Goal: Information Seeking & Learning: Learn about a topic

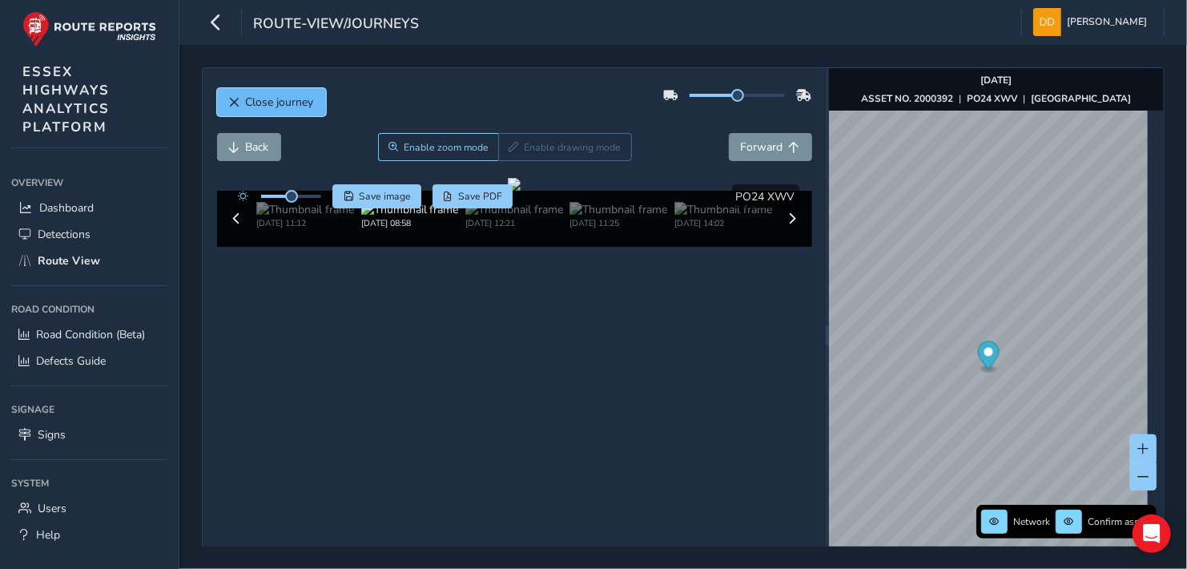
click at [257, 102] on span "Close journey" at bounding box center [280, 101] width 68 height 15
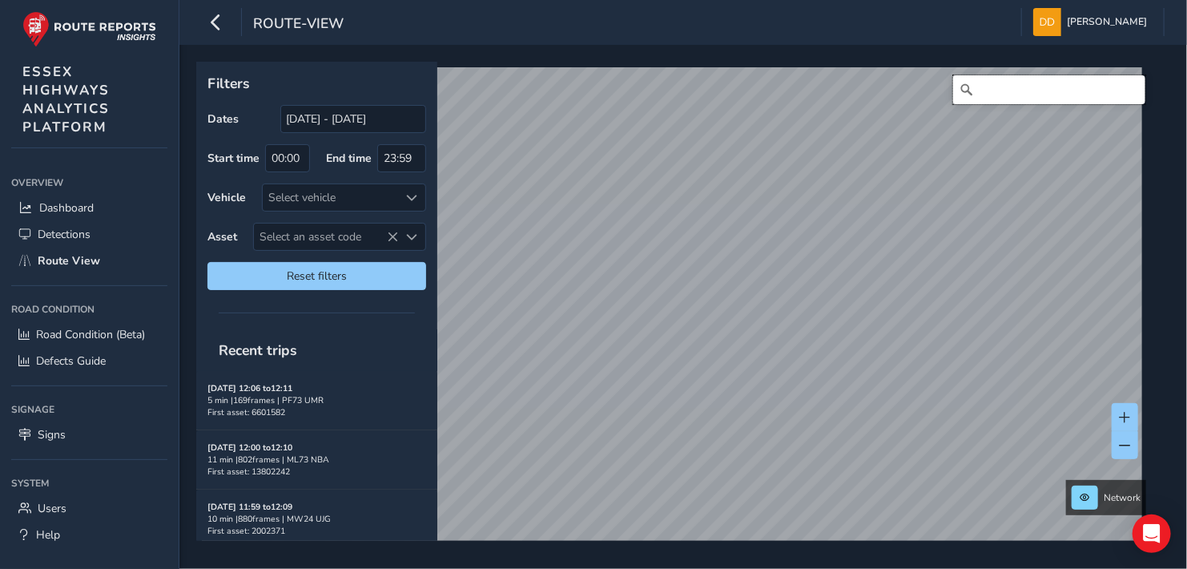
click at [1000, 93] on input "Search" at bounding box center [1049, 89] width 192 height 29
click at [998, 90] on input "Search" at bounding box center [1049, 89] width 192 height 29
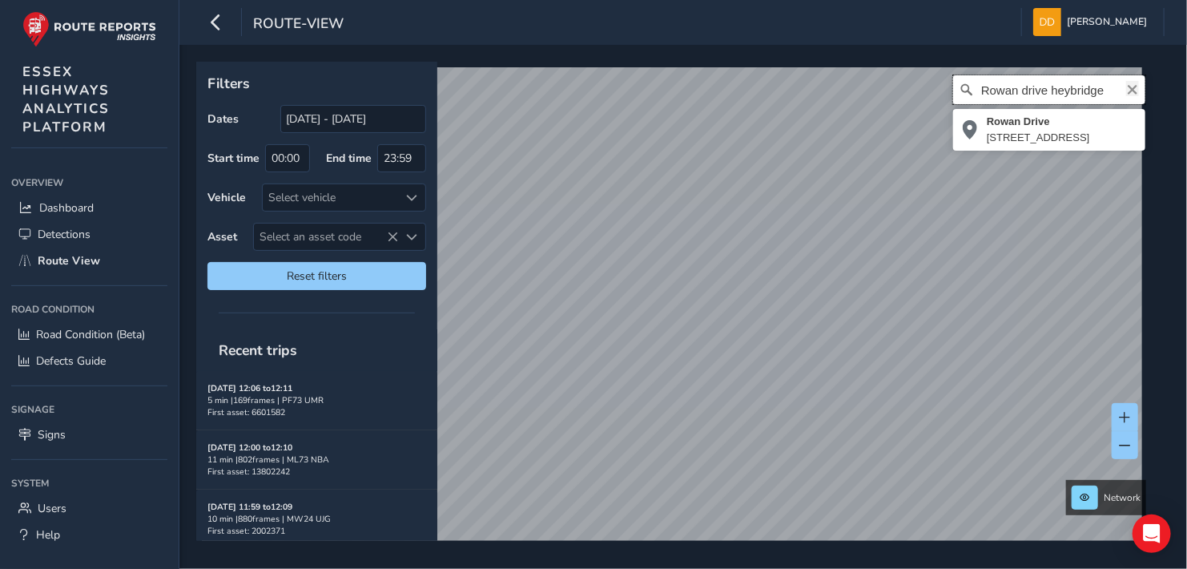
type input "Rowan drive heybridge"
click at [1126, 88] on icon "Clear" at bounding box center [1132, 89] width 13 height 13
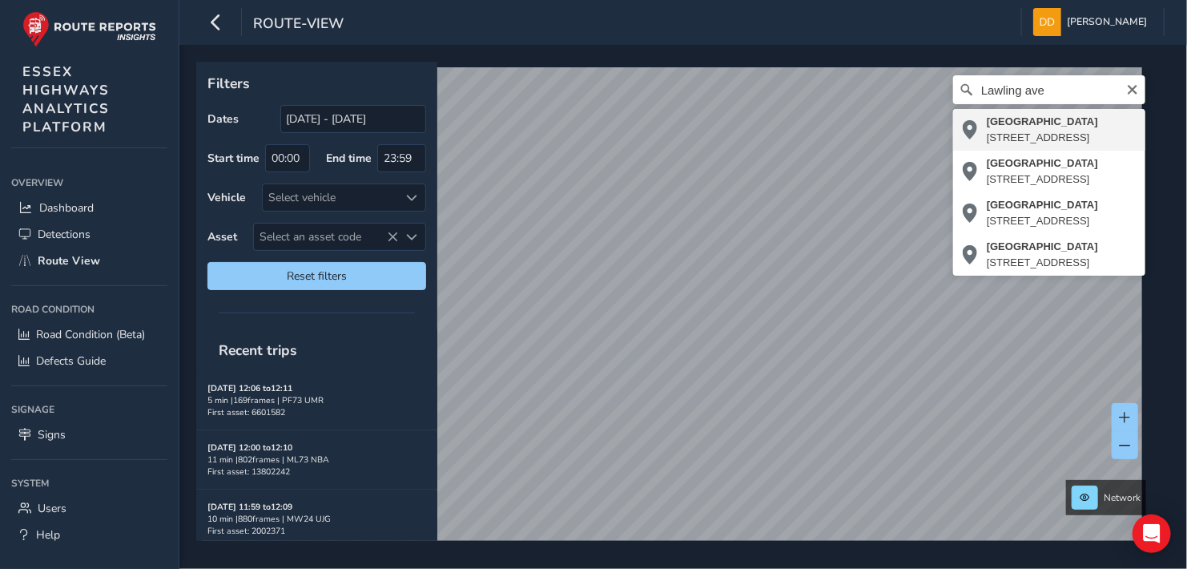
type input "[STREET_ADDRESS]"
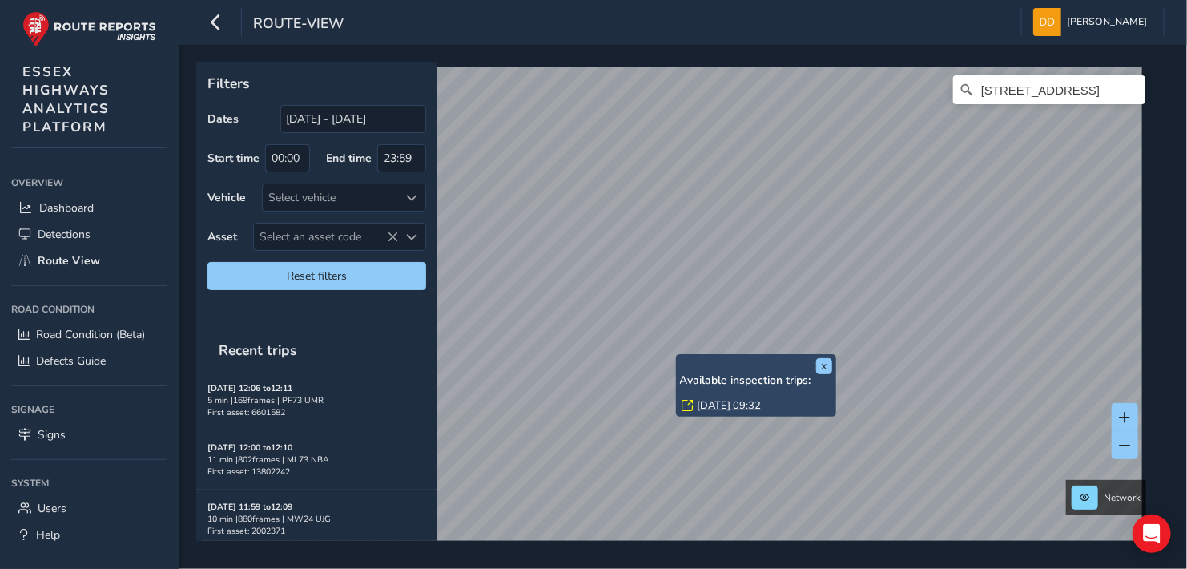
click at [678, 356] on div "x Available inspection trips: [DATE] 09:32" at bounding box center [756, 385] width 160 height 63
click at [678, 354] on div "x Available inspection trips: [DATE] 09:32" at bounding box center [756, 385] width 160 height 63
click at [716, 404] on link "[DATE] 09:32" at bounding box center [729, 405] width 64 height 14
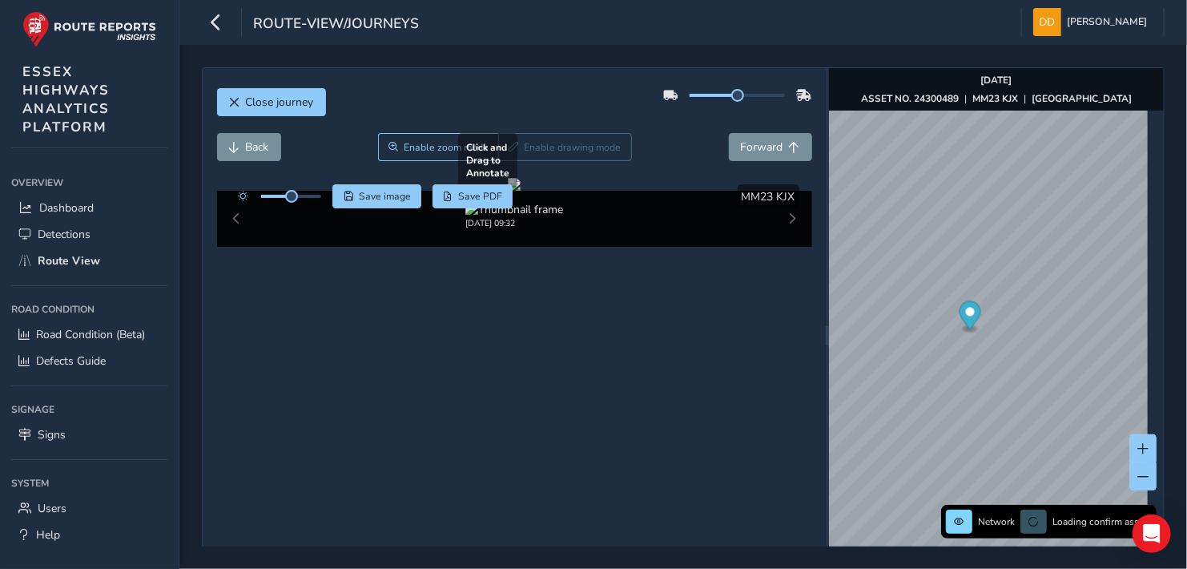
click at [520, 191] on div at bounding box center [514, 184] width 13 height 13
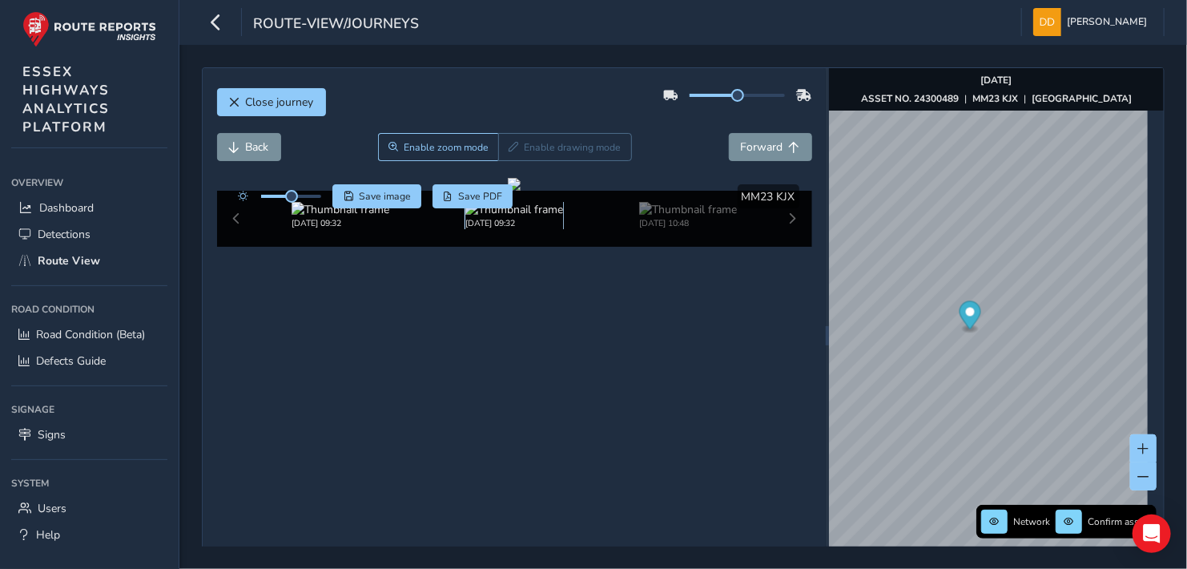
click at [496, 217] on img at bounding box center [514, 209] width 98 height 15
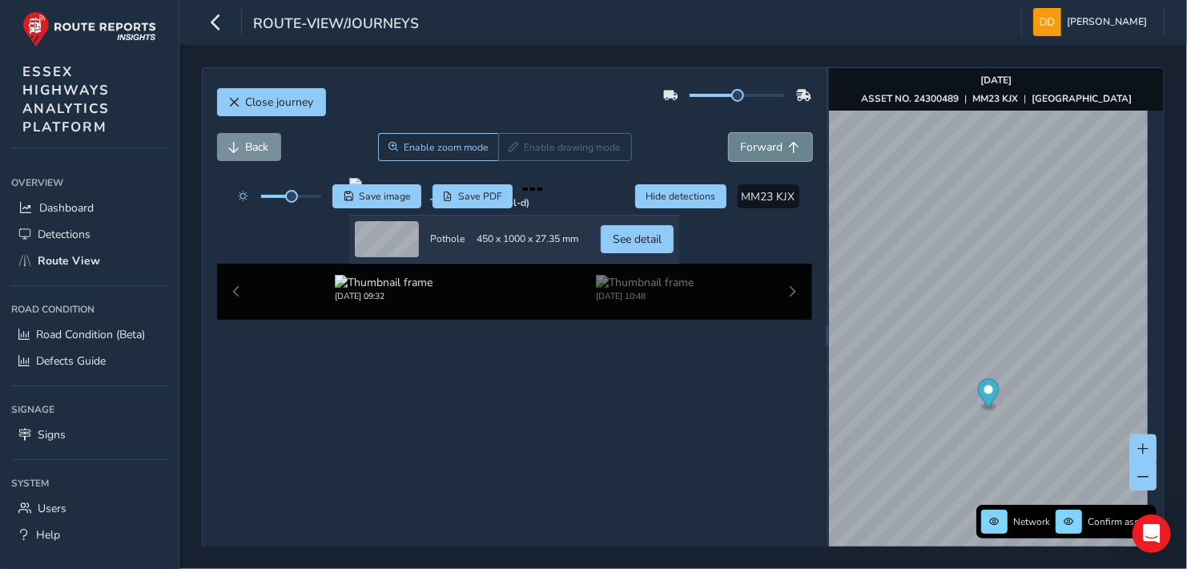
click at [754, 142] on span "Forward" at bounding box center [762, 146] width 42 height 15
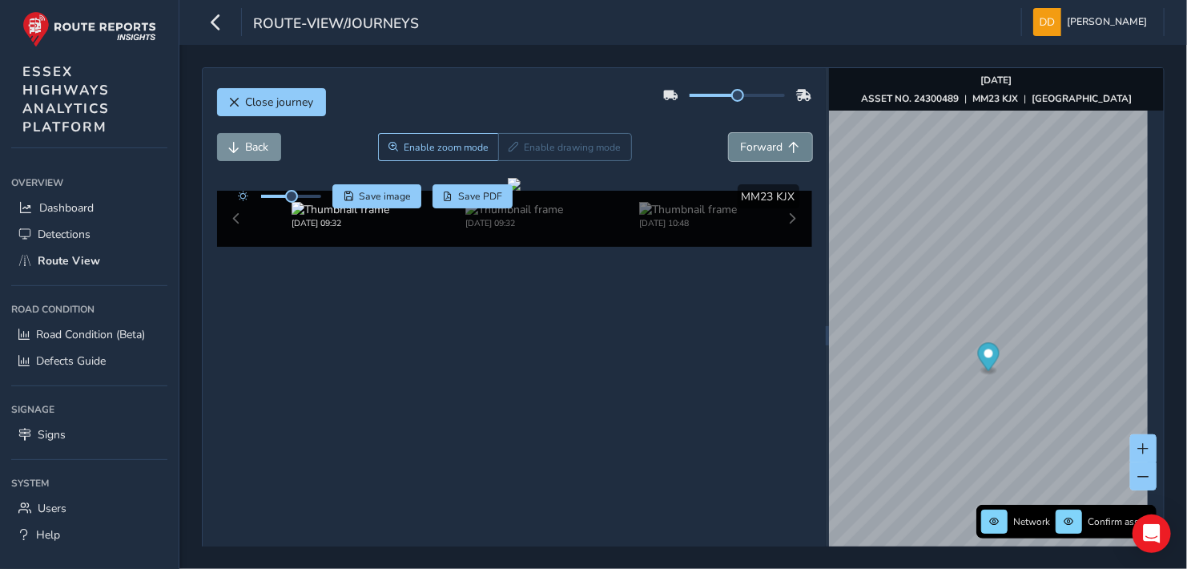
click at [762, 141] on span "Forward" at bounding box center [762, 146] width 42 height 15
click at [520, 191] on div at bounding box center [514, 184] width 13 height 13
click at [1138, 447] on span at bounding box center [1143, 448] width 11 height 11
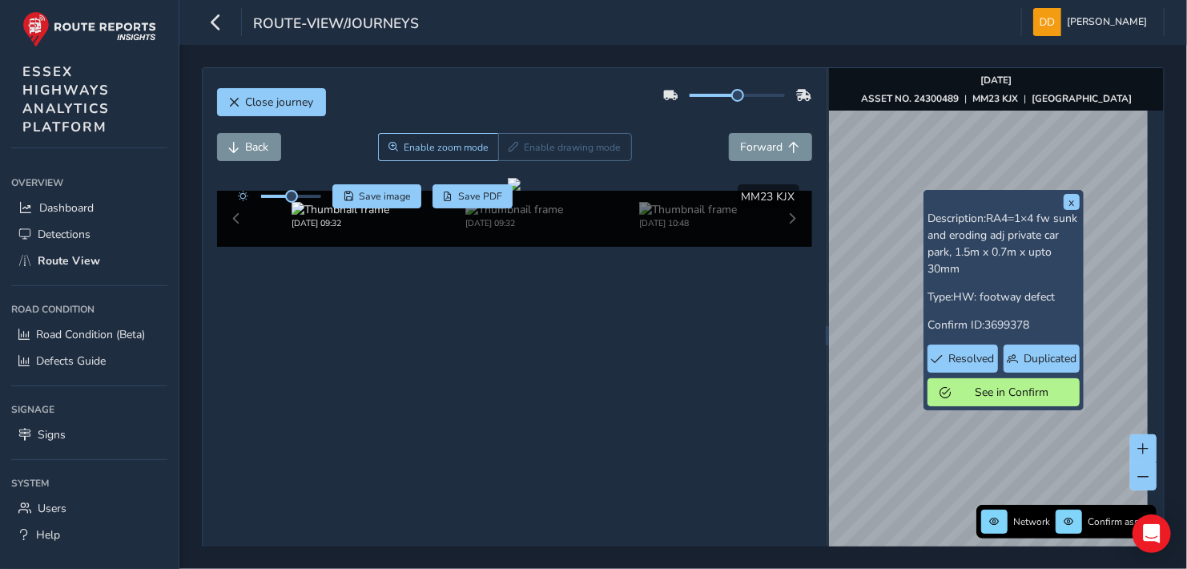
click at [925, 196] on div "x Description: RA4=1×4 fw sunk and eroding adj private car park, 1.5m x 0.7m x …" at bounding box center [1003, 300] width 160 height 220
click at [1067, 200] on button "x" at bounding box center [1071, 202] width 16 height 16
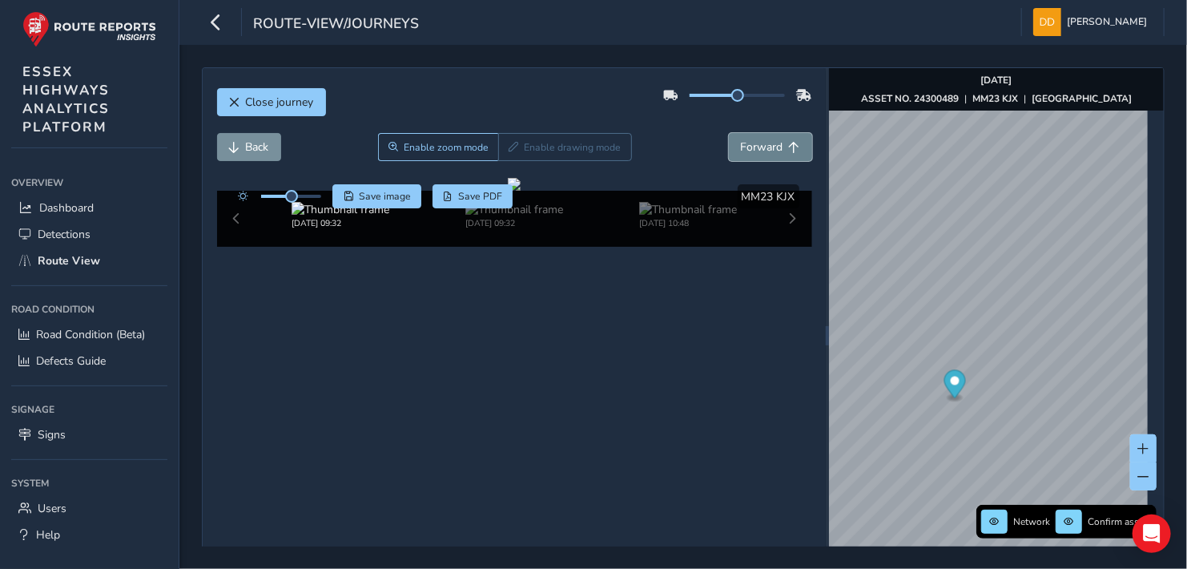
click at [764, 141] on span "Forward" at bounding box center [762, 146] width 42 height 15
click at [1130, 438] on button at bounding box center [1143, 448] width 26 height 28
click at [305, 197] on div at bounding box center [276, 196] width 92 height 24
click at [304, 191] on div at bounding box center [276, 196] width 92 height 24
click at [299, 195] on div at bounding box center [291, 196] width 60 height 3
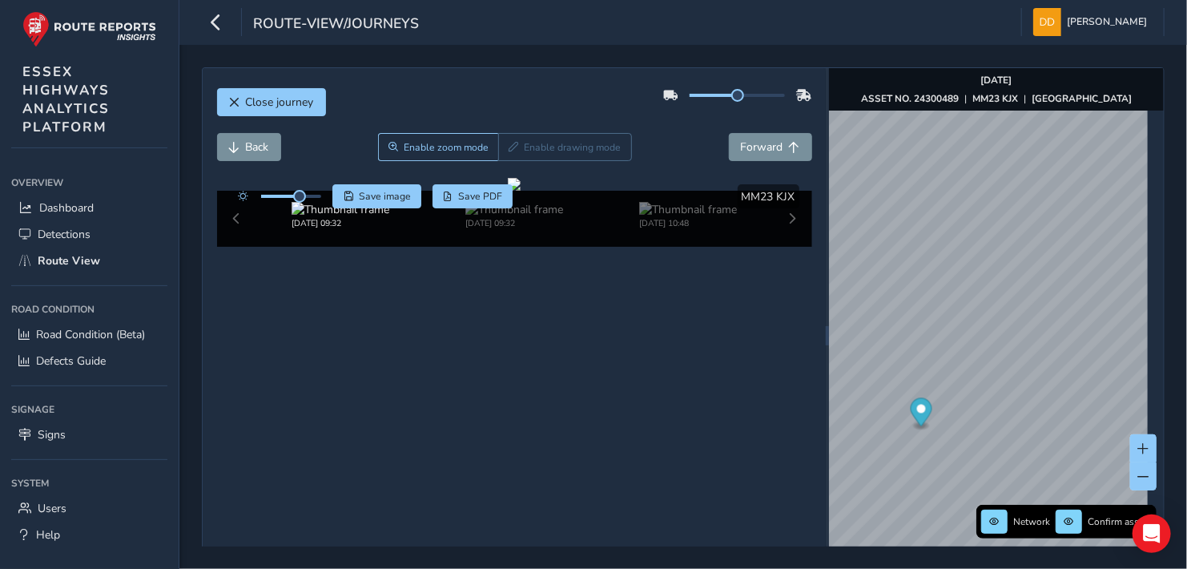
click at [308, 196] on div at bounding box center [291, 196] width 60 height 3
click at [315, 195] on div at bounding box center [291, 196] width 60 height 3
click at [294, 195] on span at bounding box center [288, 196] width 54 height 3
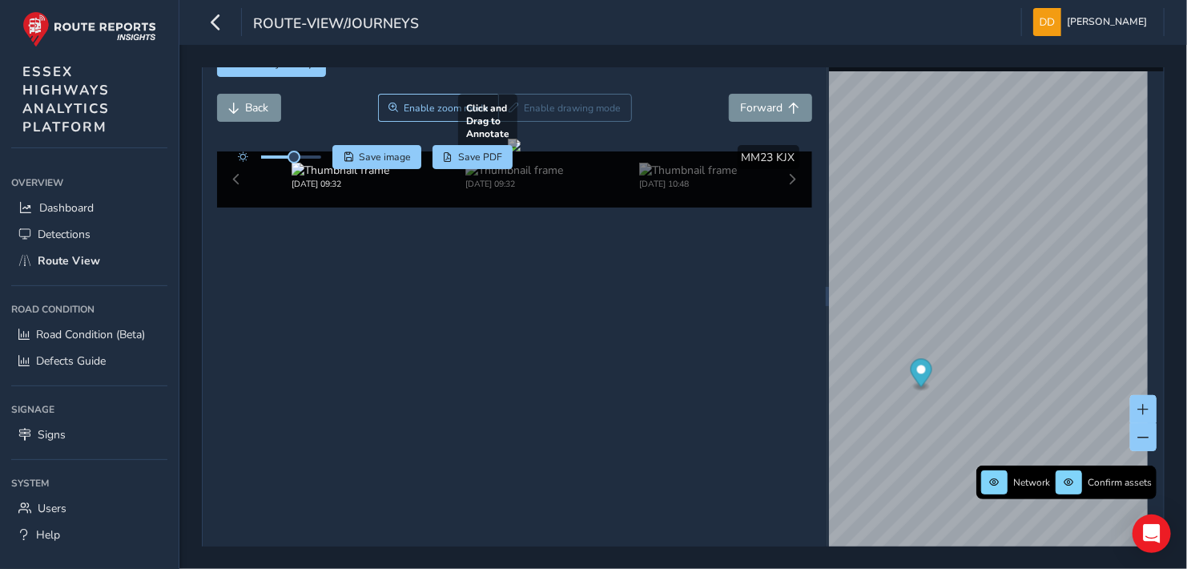
scroll to position [60, 0]
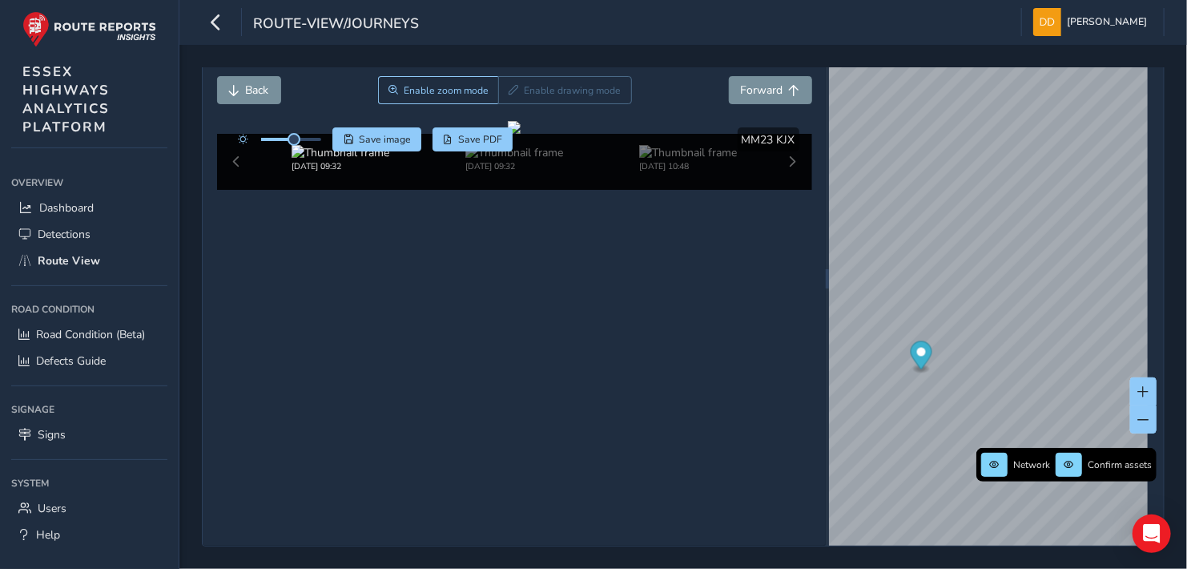
click at [782, 190] on div "[DATE] 09:32 [DATE] 09:32 [DATE] 10:48" at bounding box center [514, 162] width 595 height 56
click at [450, 90] on span "Enable zoom mode" at bounding box center [445, 90] width 85 height 13
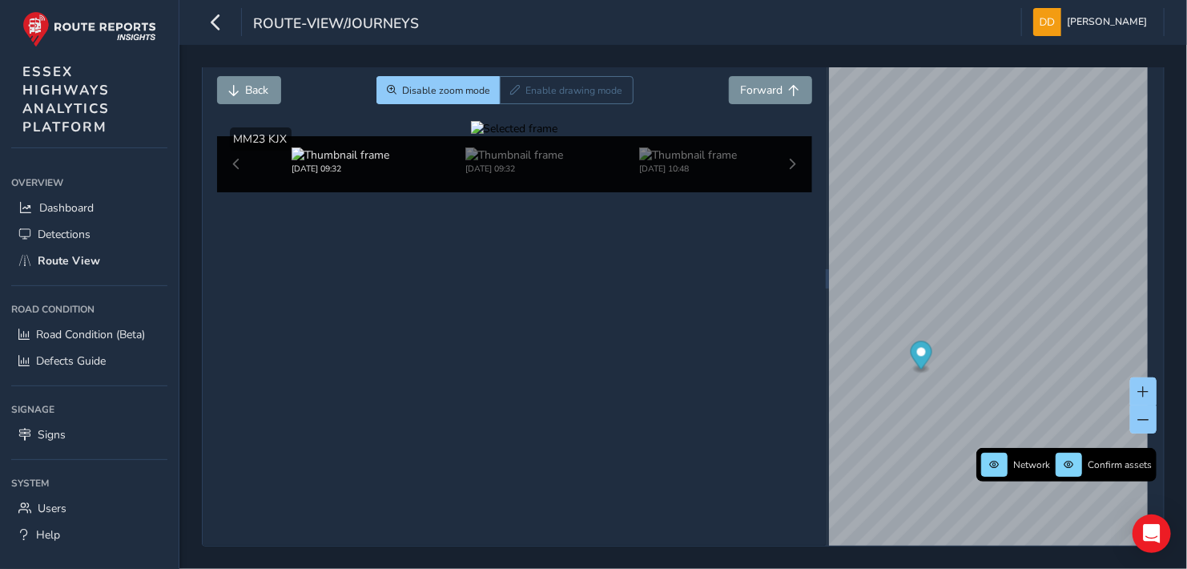
click at [558, 136] on div at bounding box center [514, 128] width 87 height 15
click at [731, 286] on img at bounding box center [118, 275] width 2306 height 1297
click at [558, 136] on div at bounding box center [514, 128] width 87 height 15
click at [217, 18] on icon "button" at bounding box center [215, 22] width 17 height 28
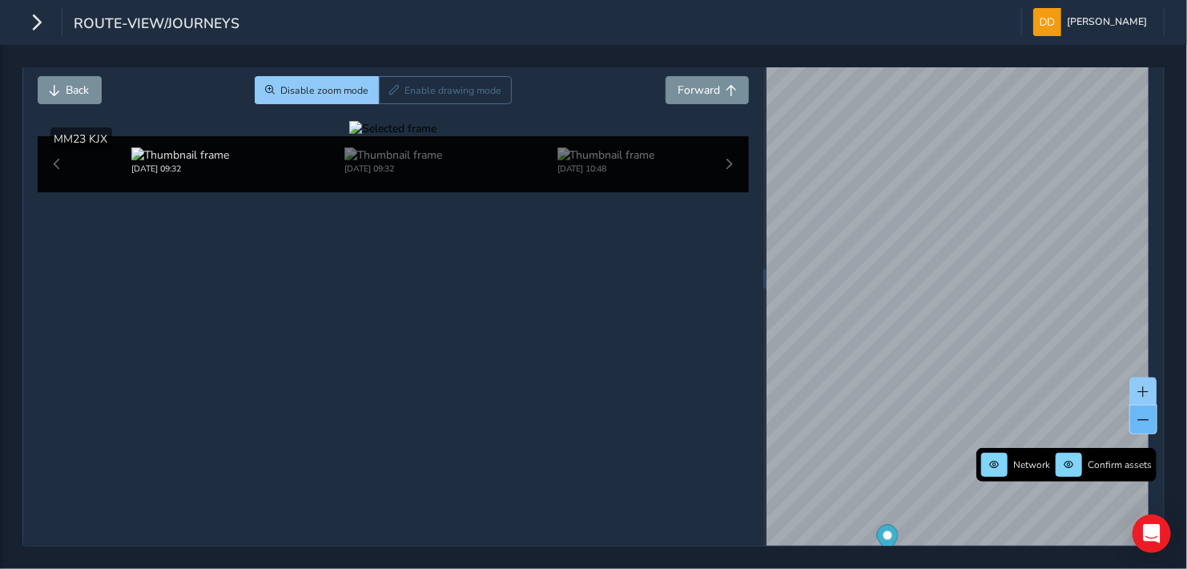
click at [1138, 416] on span at bounding box center [1143, 419] width 11 height 11
click at [1138, 418] on span at bounding box center [1143, 419] width 11 height 11
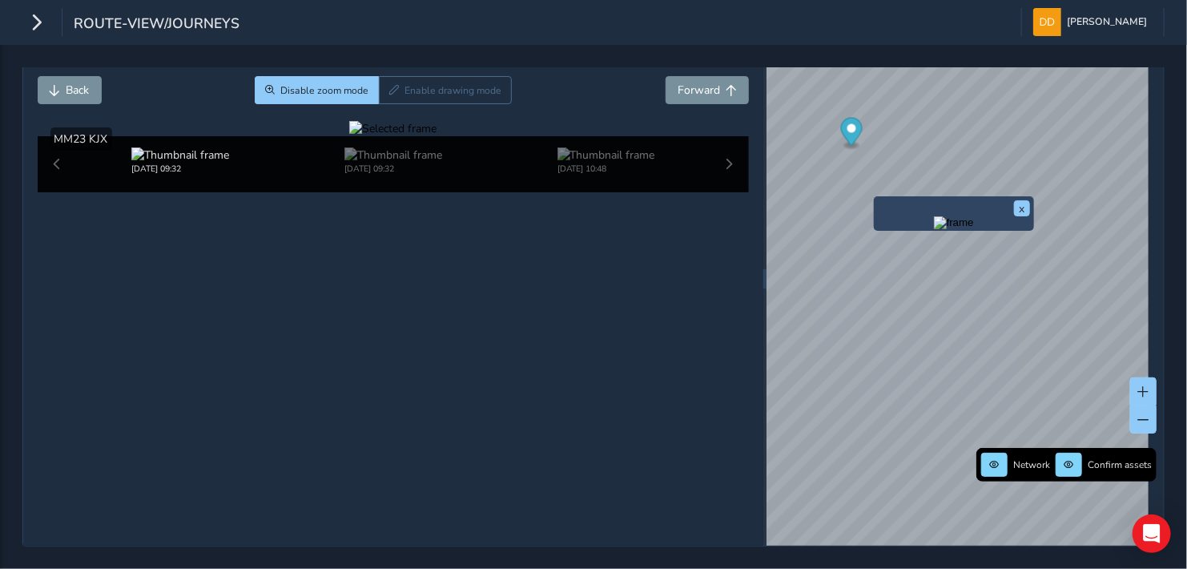
click at [874, 196] on div "x" at bounding box center [954, 213] width 160 height 34
click at [60, 192] on div "[DATE] 09:32 [DATE] 09:32 [DATE] 10:48" at bounding box center [394, 164] width 712 height 56
click at [56, 192] on div "[DATE] 09:32 [DATE] 09:32 [DATE] 10:48" at bounding box center [394, 164] width 712 height 56
click at [376, 136] on div at bounding box center [392, 128] width 87 height 15
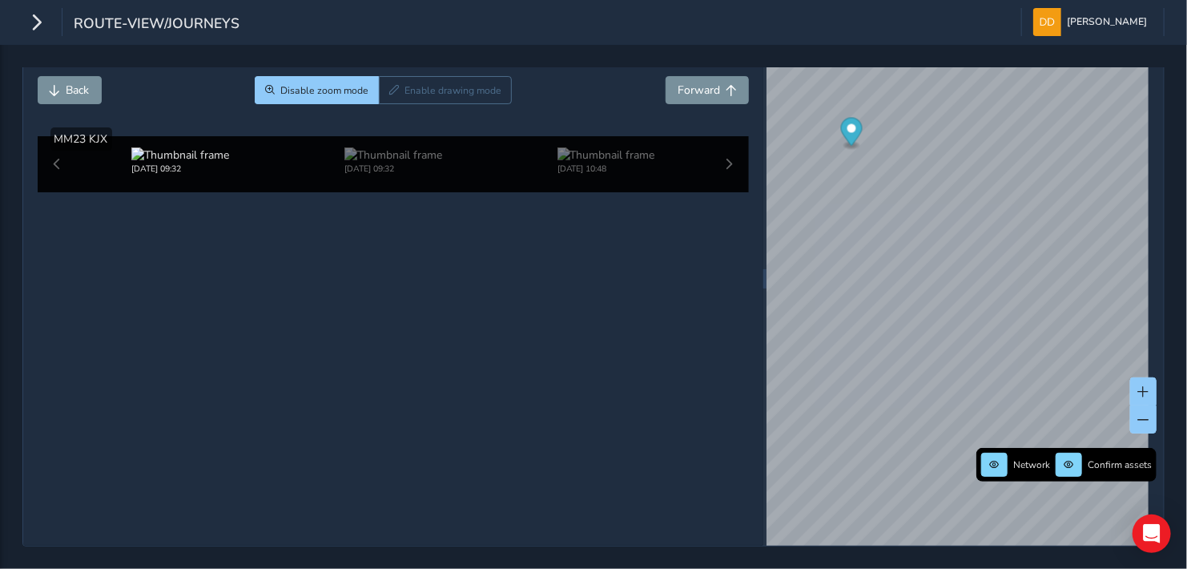
click at [344, 338] on img at bounding box center [805, 118] width 2306 height 1297
click at [719, 192] on div "[DATE] 09:32 [DATE] 09:32 [DATE] 10:48" at bounding box center [394, 164] width 712 height 56
click at [57, 192] on div "[DATE] 09:32 [DATE] 09:32 [DATE] 10:48" at bounding box center [394, 164] width 712 height 56
click at [370, 163] on img at bounding box center [393, 154] width 98 height 15
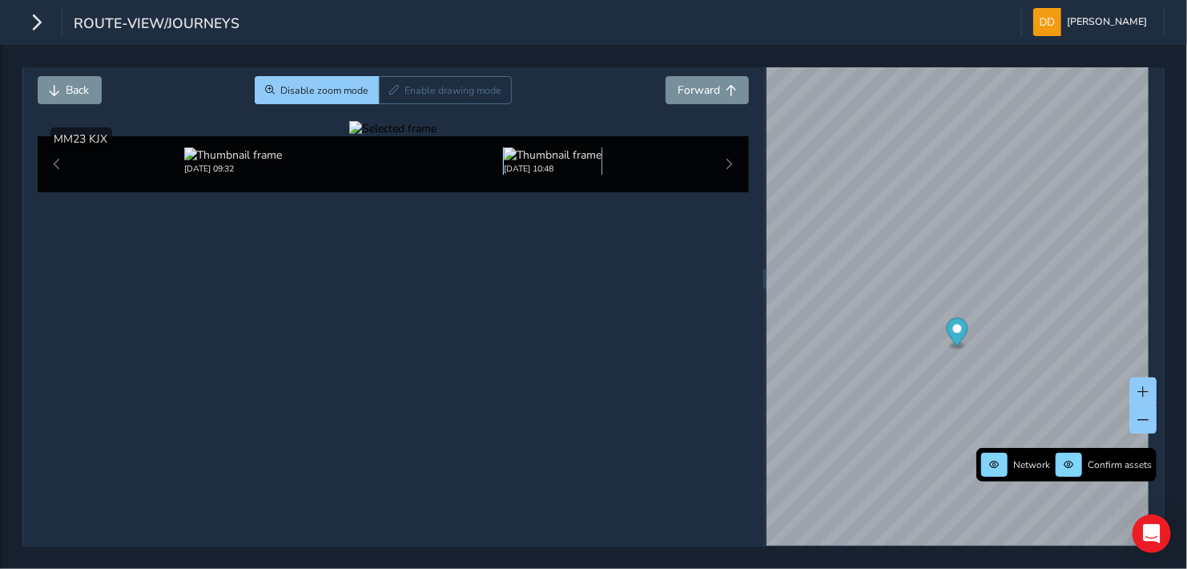
click at [534, 163] on img at bounding box center [553, 154] width 98 height 15
click at [436, 136] on div at bounding box center [392, 128] width 87 height 15
click at [1138, 414] on span at bounding box center [1143, 419] width 11 height 11
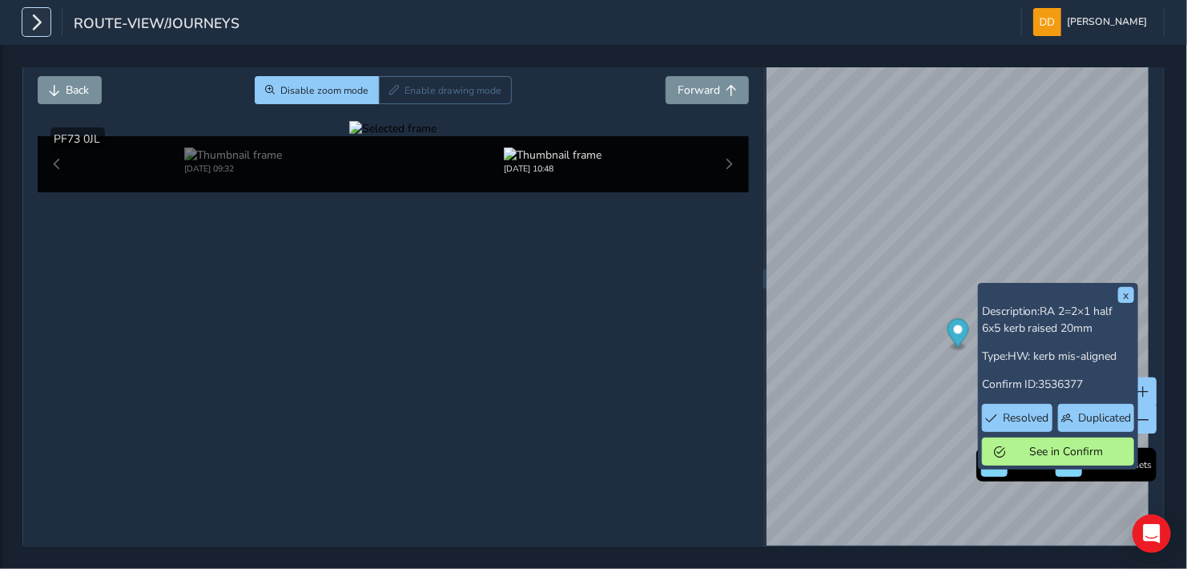
click at [40, 18] on icon "button" at bounding box center [36, 22] width 17 height 28
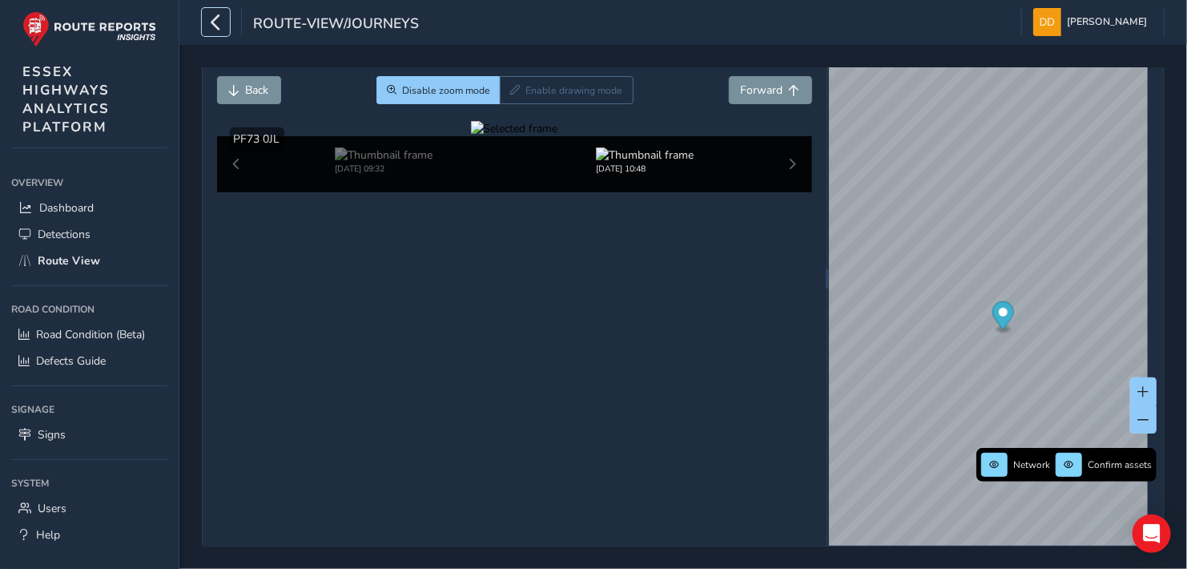
scroll to position [60, 0]
click at [244, 69] on div "Close journey" at bounding box center [514, 51] width 595 height 51
click at [247, 82] on span "Back" at bounding box center [257, 89] width 23 height 15
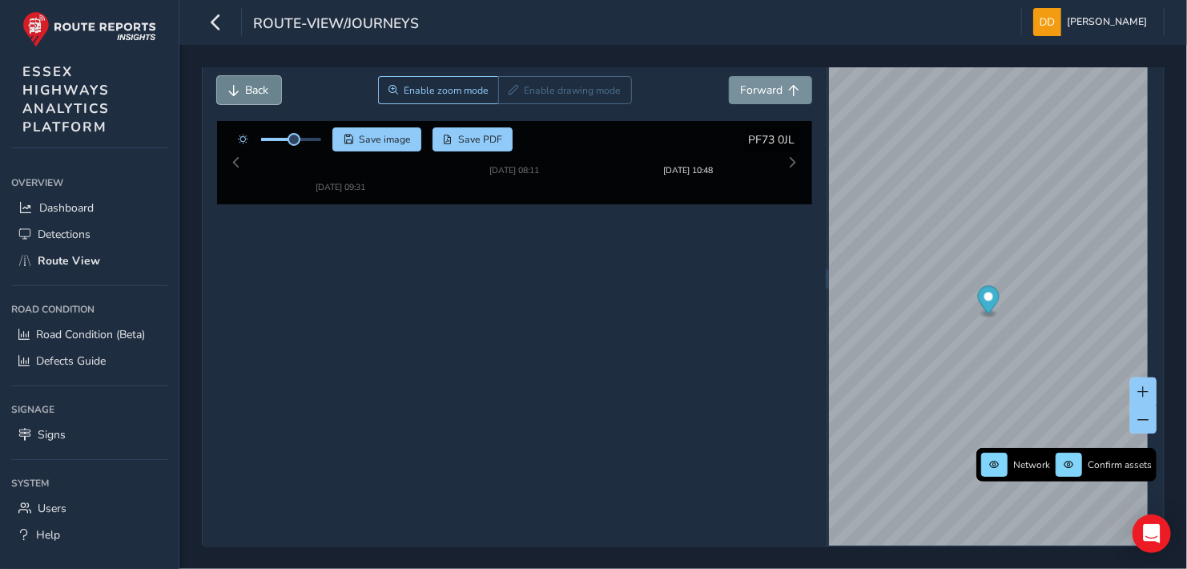
click at [270, 86] on button "Back" at bounding box center [249, 90] width 64 height 28
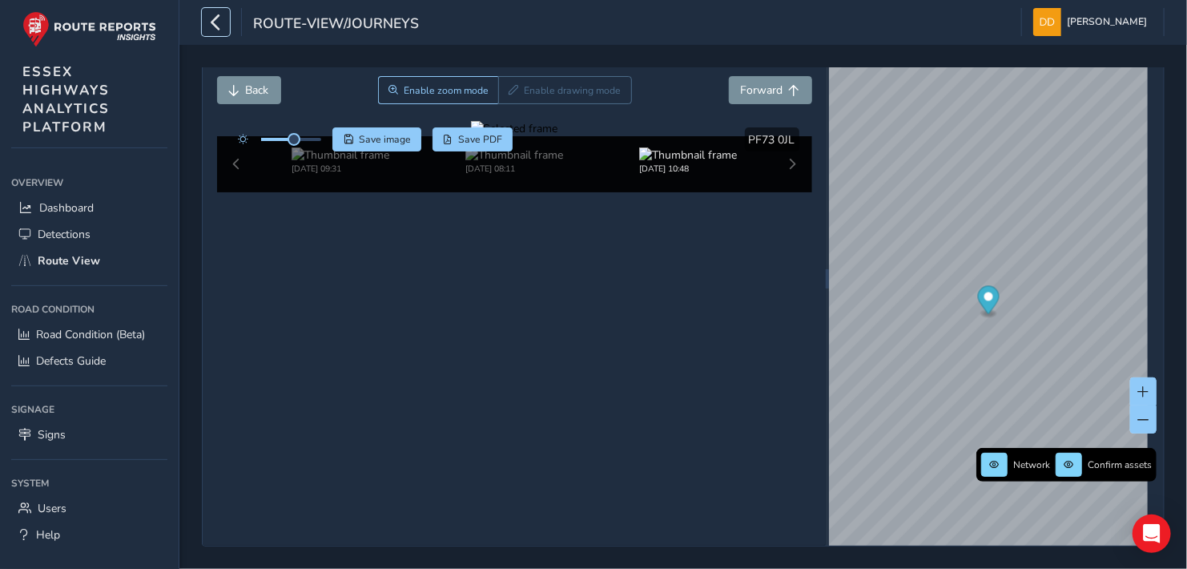
click at [215, 20] on icon "button" at bounding box center [215, 22] width 17 height 28
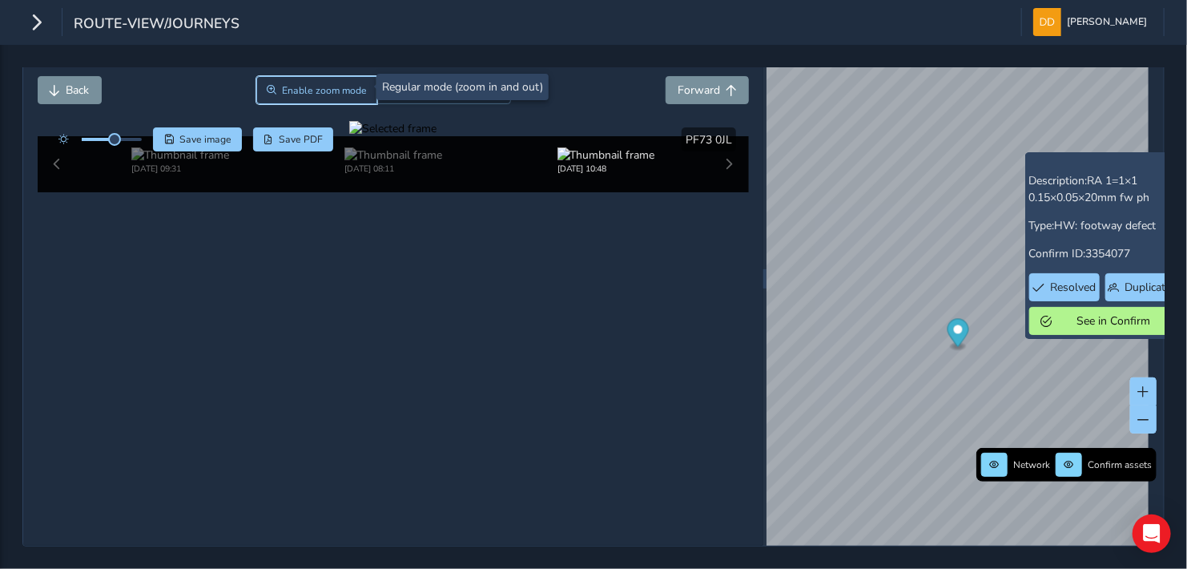
click at [332, 89] on span "Enable zoom mode" at bounding box center [324, 90] width 85 height 13
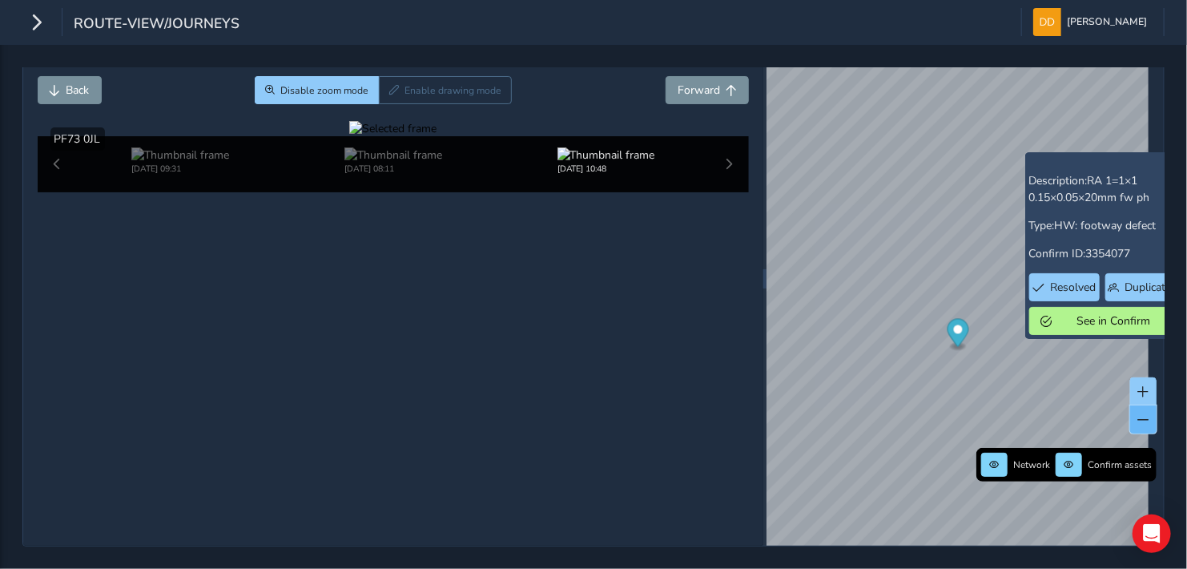
click at [1138, 414] on span at bounding box center [1143, 419] width 11 height 11
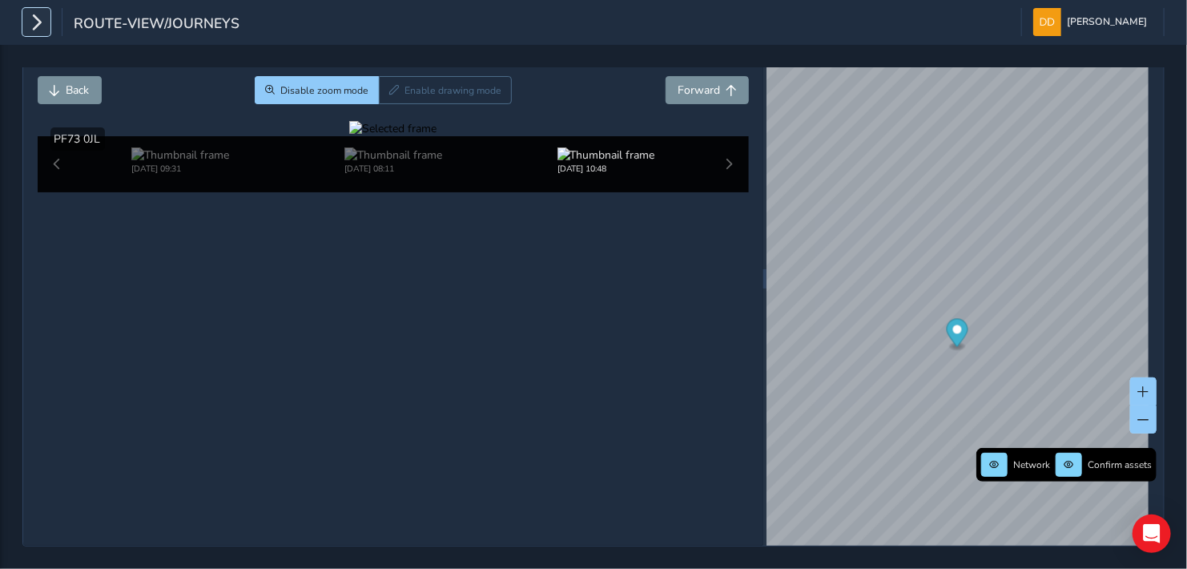
click at [36, 22] on icon "button" at bounding box center [36, 22] width 17 height 28
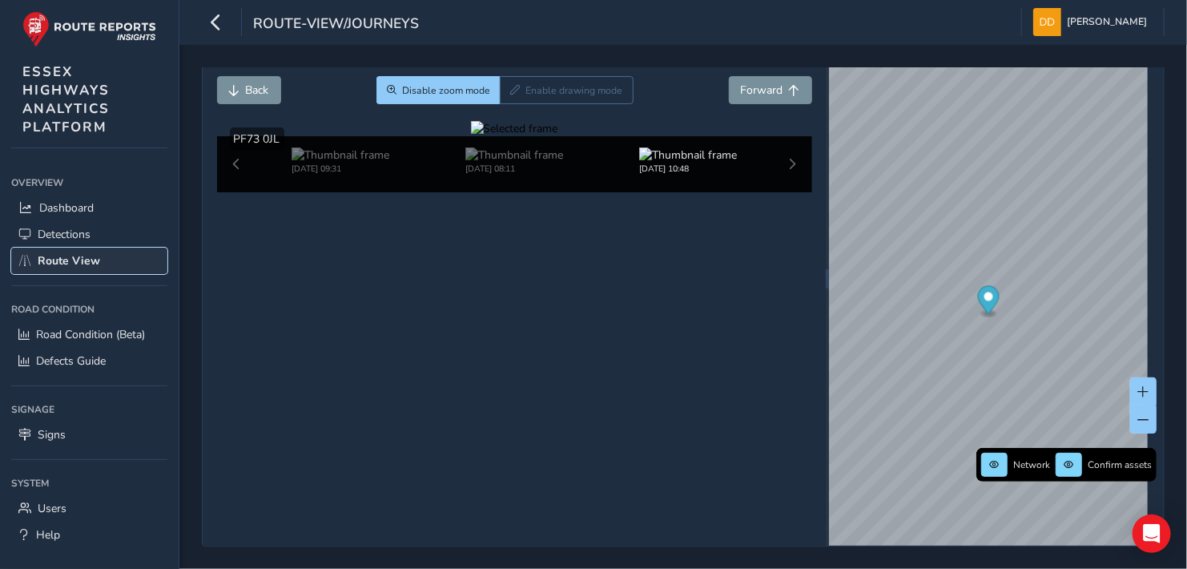
click at [76, 255] on span "Route View" at bounding box center [69, 260] width 62 height 15
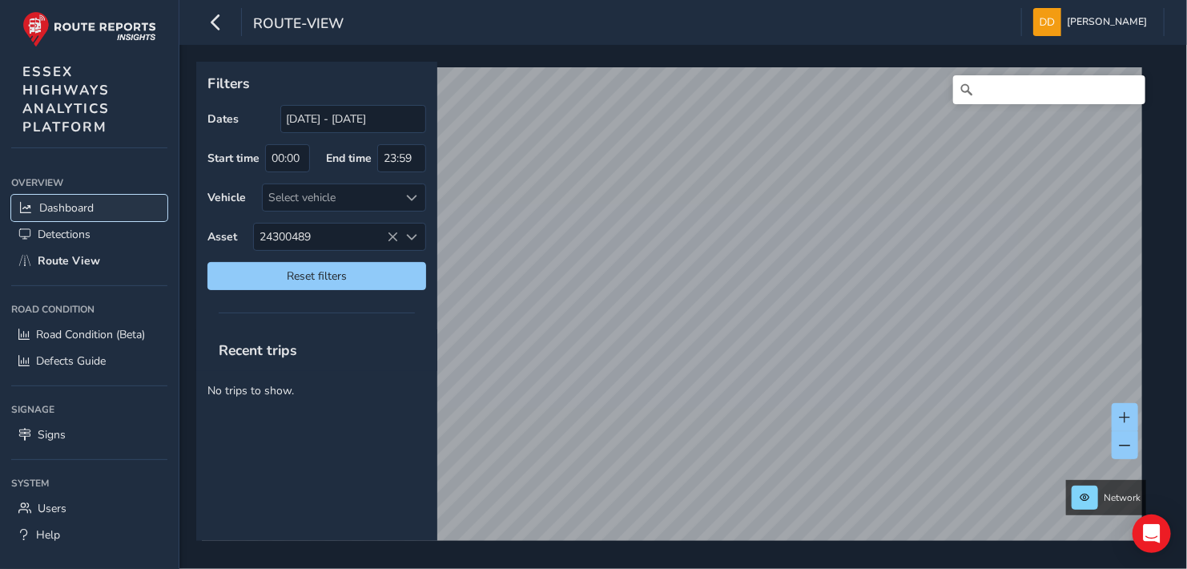
click at [78, 203] on span "Dashboard" at bounding box center [66, 207] width 54 height 15
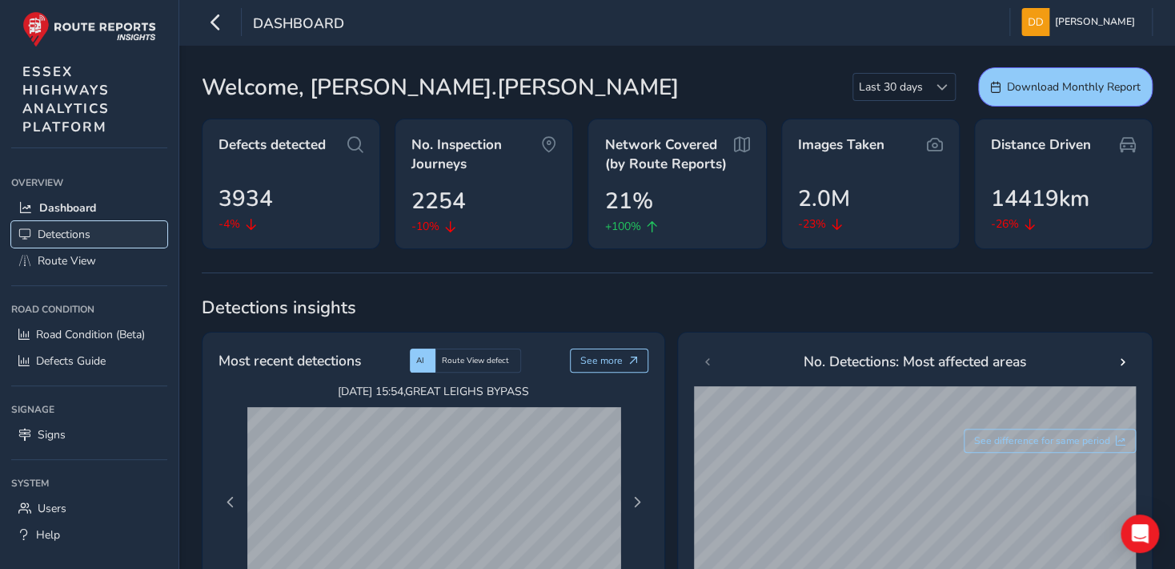
click at [72, 231] on span "Detections" at bounding box center [64, 234] width 53 height 15
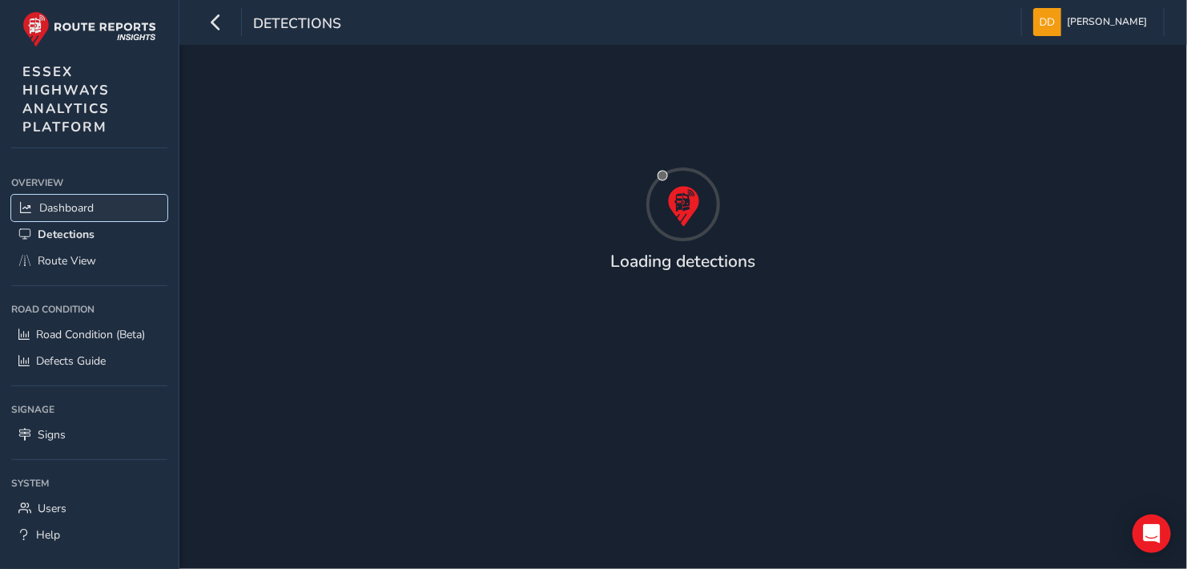
click at [80, 206] on span "Dashboard" at bounding box center [66, 207] width 54 height 15
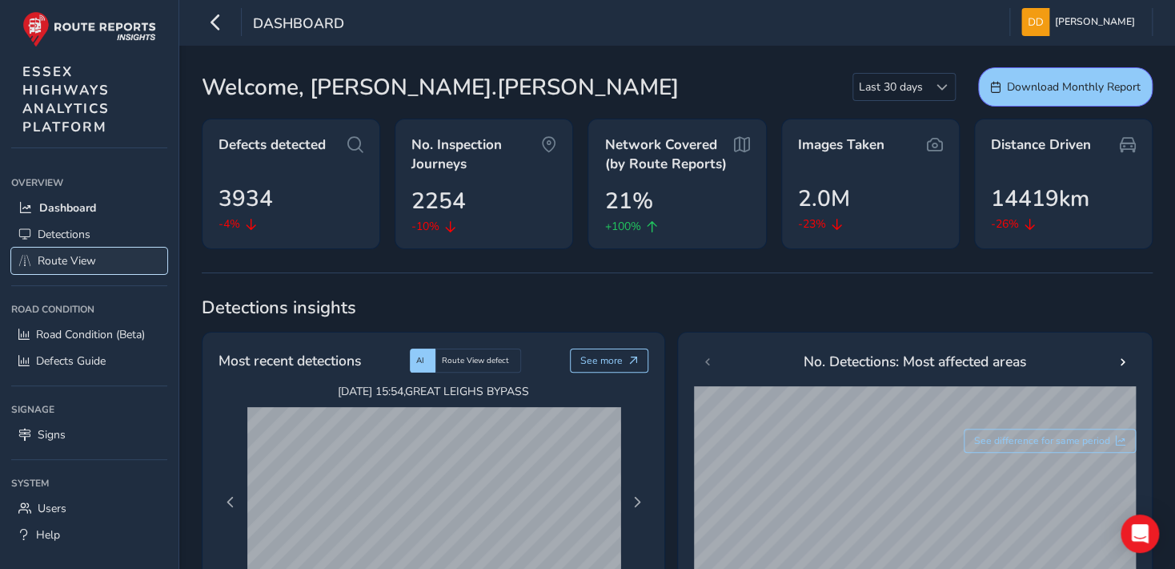
click at [74, 263] on span "Route View" at bounding box center [67, 260] width 58 height 15
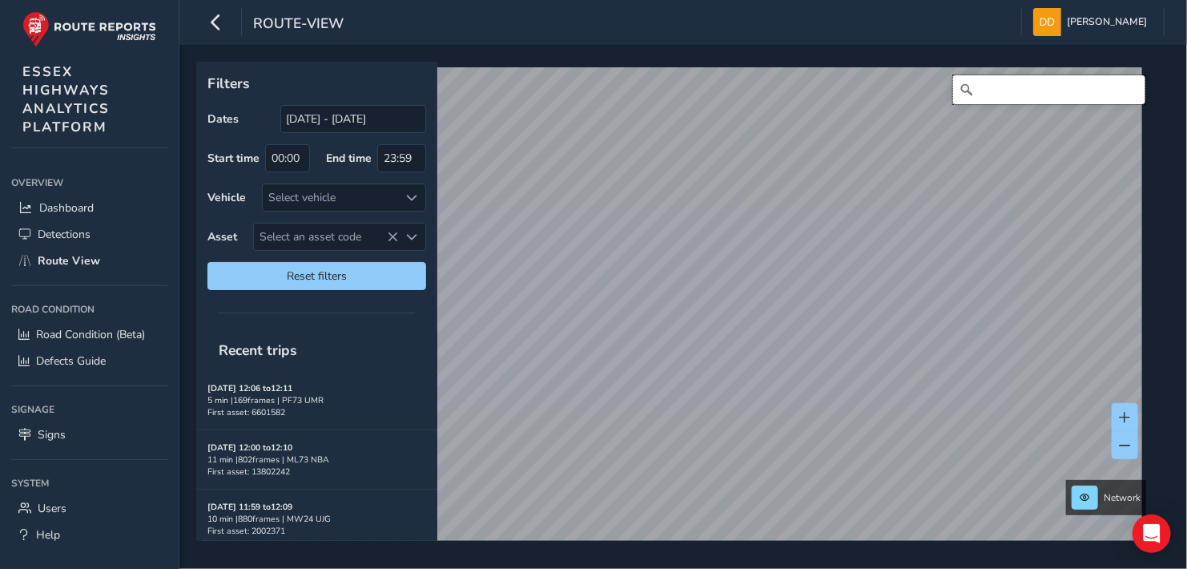
click at [1011, 93] on input "Search" at bounding box center [1049, 89] width 192 height 29
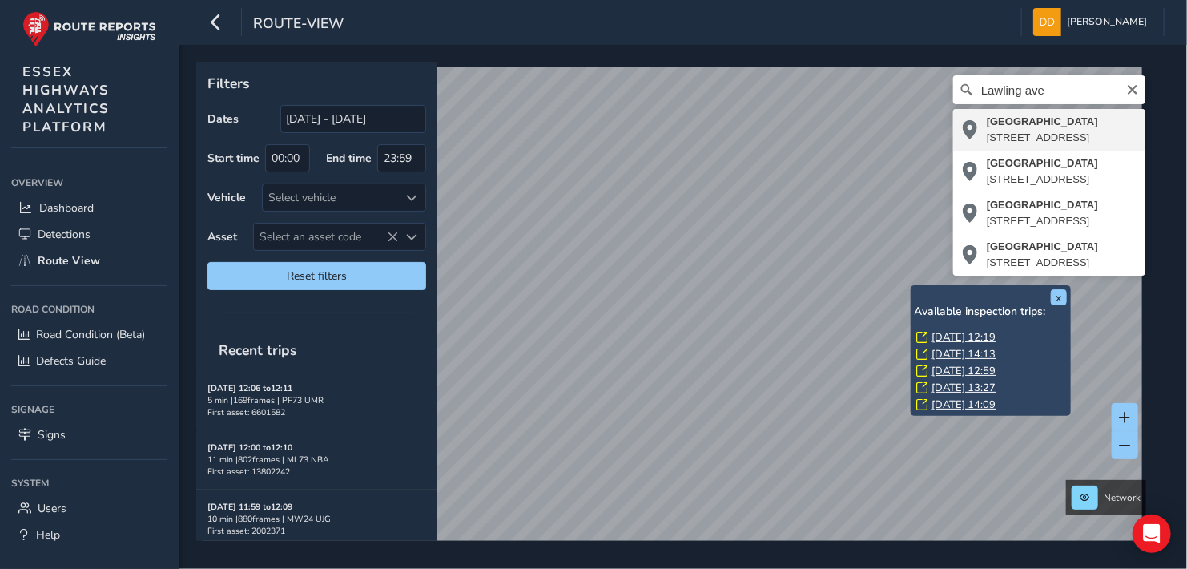
type input "[STREET_ADDRESS]"
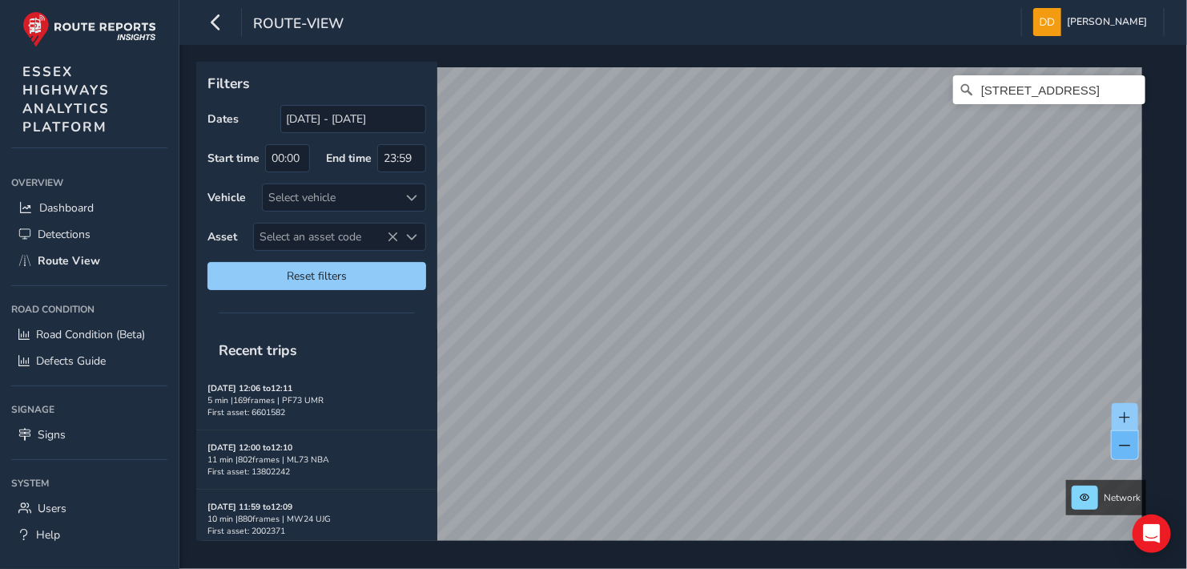
click at [1123, 446] on span at bounding box center [1124, 445] width 11 height 11
click at [1123, 445] on span at bounding box center [1124, 445] width 11 height 11
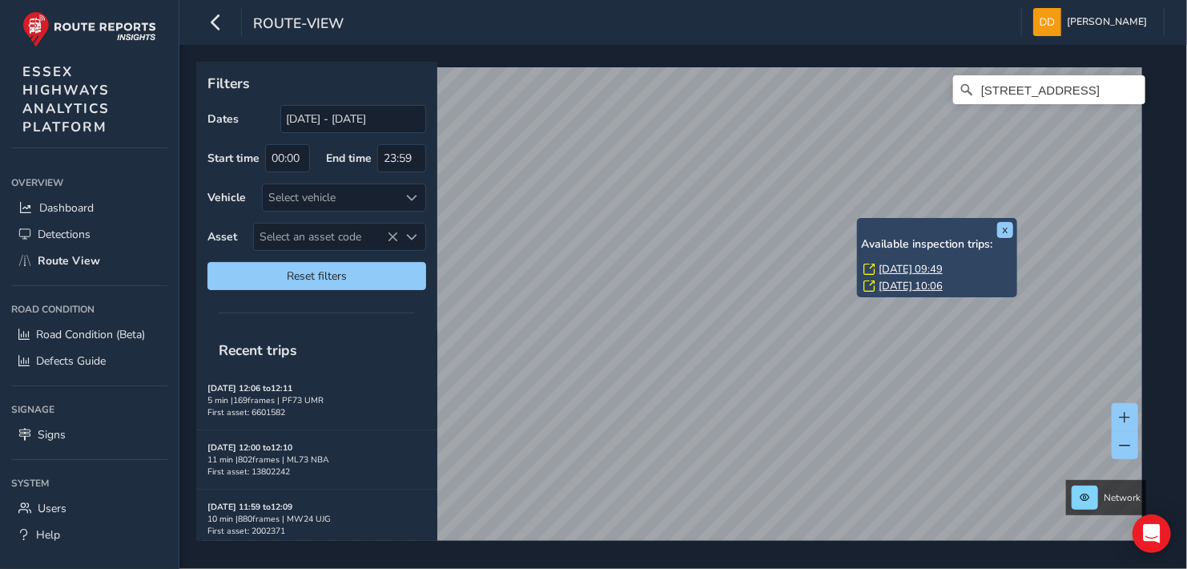
click at [856, 221] on div "x Available inspection trips: [DATE] 09:49 [DATE] 10:06 Filters Dates [DATE] - …" at bounding box center [677, 301] width 962 height 479
click at [891, 266] on link "[DATE] 09:49" at bounding box center [910, 269] width 64 height 14
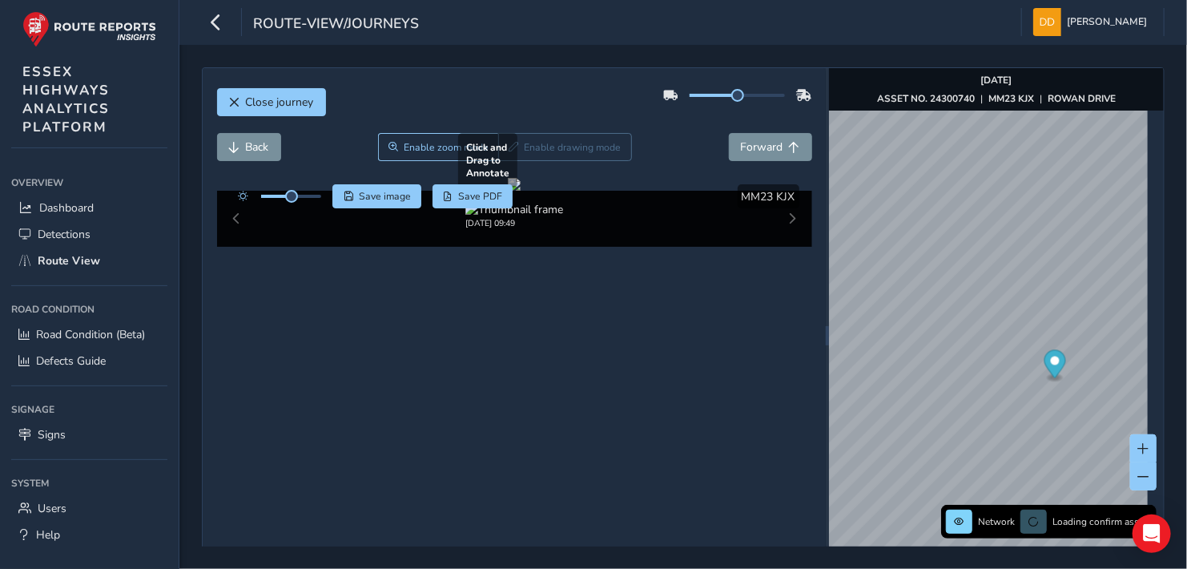
drag, startPoint x: 541, startPoint y: 301, endPoint x: 691, endPoint y: 268, distance: 153.3
click at [520, 191] on div at bounding box center [514, 184] width 13 height 13
drag, startPoint x: 655, startPoint y: 318, endPoint x: 636, endPoint y: 215, distance: 105.1
click at [520, 191] on div at bounding box center [514, 184] width 13 height 13
click at [753, 143] on span "Forward" at bounding box center [762, 146] width 42 height 15
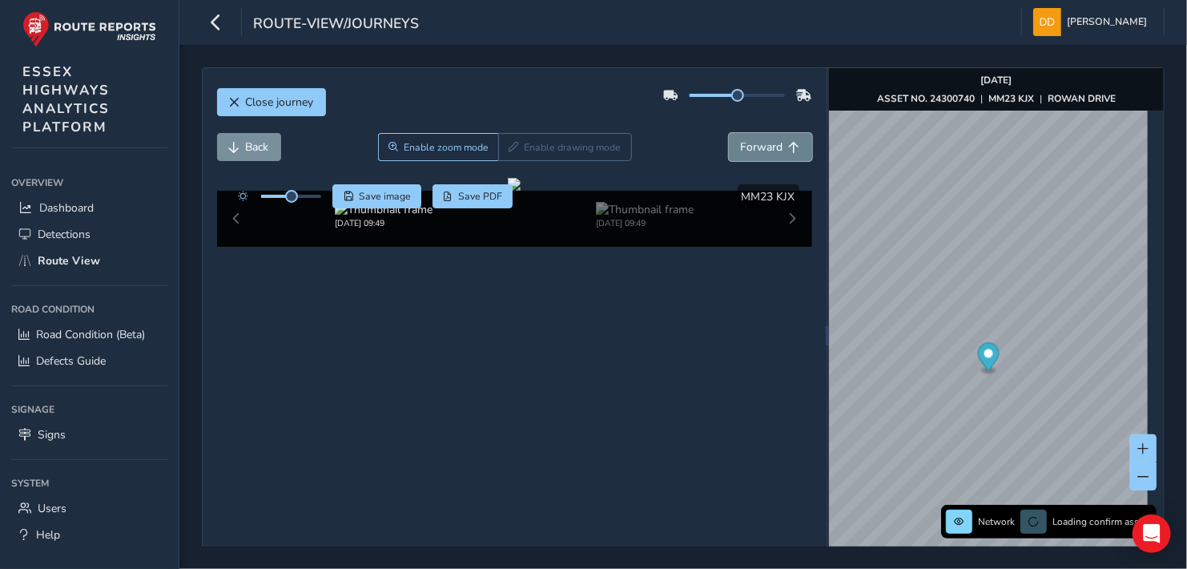
click at [763, 143] on span "Forward" at bounding box center [762, 146] width 42 height 15
click at [770, 144] on span "Forward" at bounding box center [762, 146] width 42 height 15
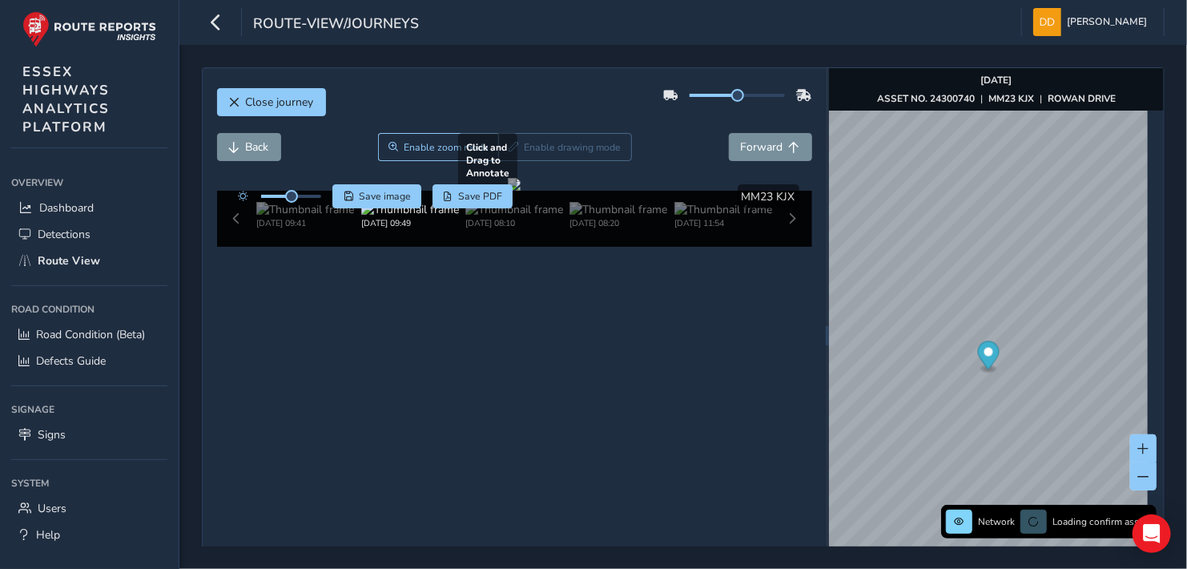
drag, startPoint x: 595, startPoint y: 345, endPoint x: 609, endPoint y: 262, distance: 84.4
click at [520, 191] on div at bounding box center [514, 184] width 13 height 13
click at [249, 149] on span "Back" at bounding box center [257, 146] width 23 height 15
click at [246, 145] on span "Back" at bounding box center [257, 146] width 23 height 15
click at [247, 147] on span "Back" at bounding box center [257, 146] width 23 height 15
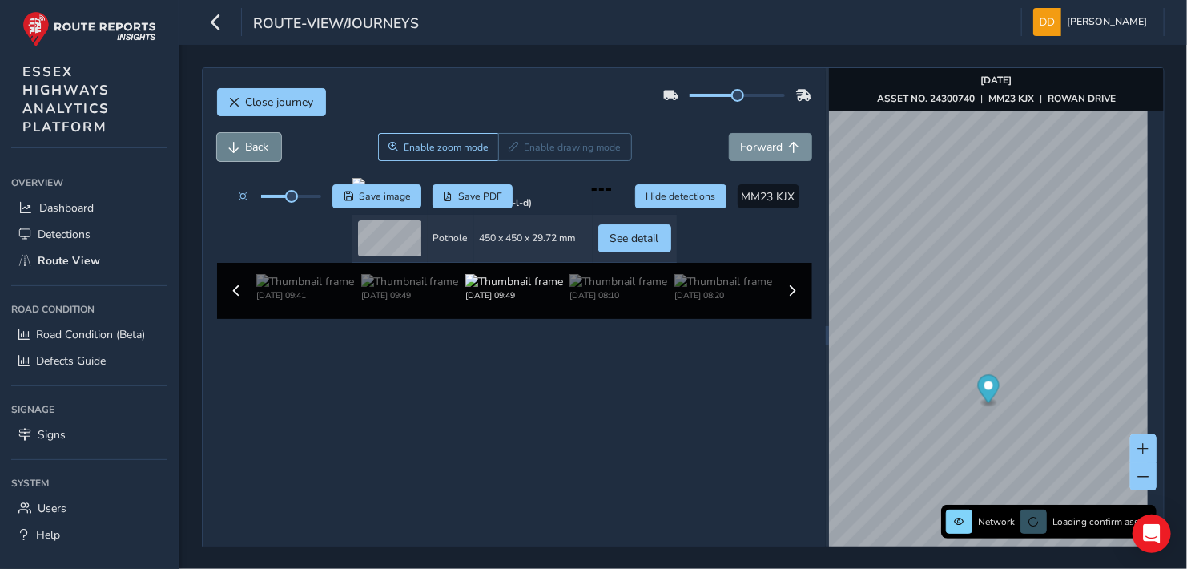
click at [250, 148] on span "Back" at bounding box center [257, 146] width 23 height 15
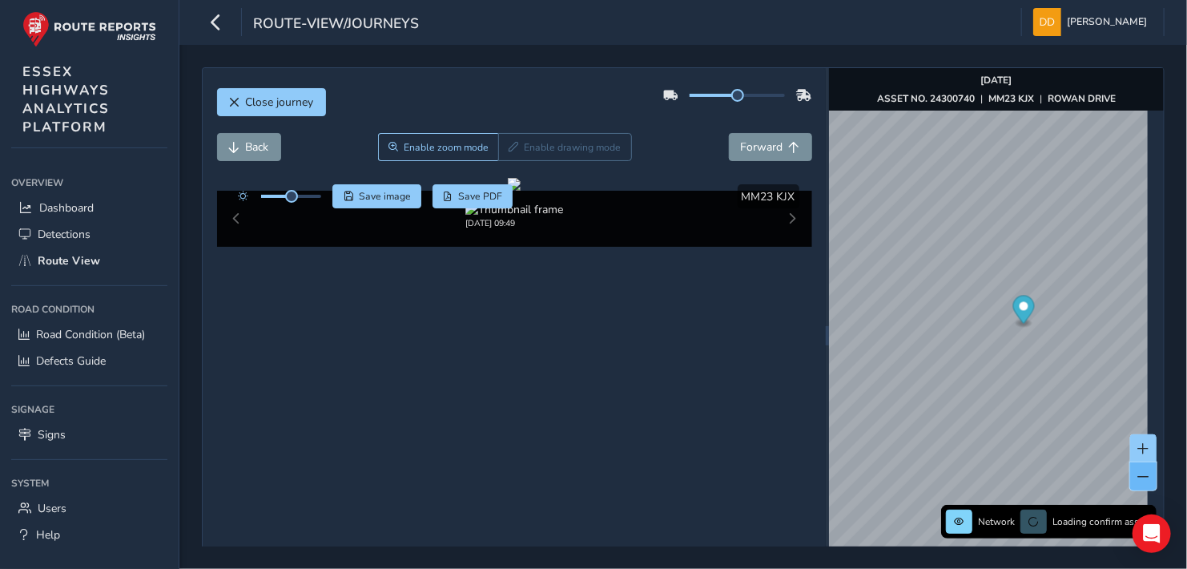
click at [1138, 476] on span at bounding box center [1143, 476] width 11 height 11
click at [1138, 479] on span at bounding box center [1143, 476] width 11 height 11
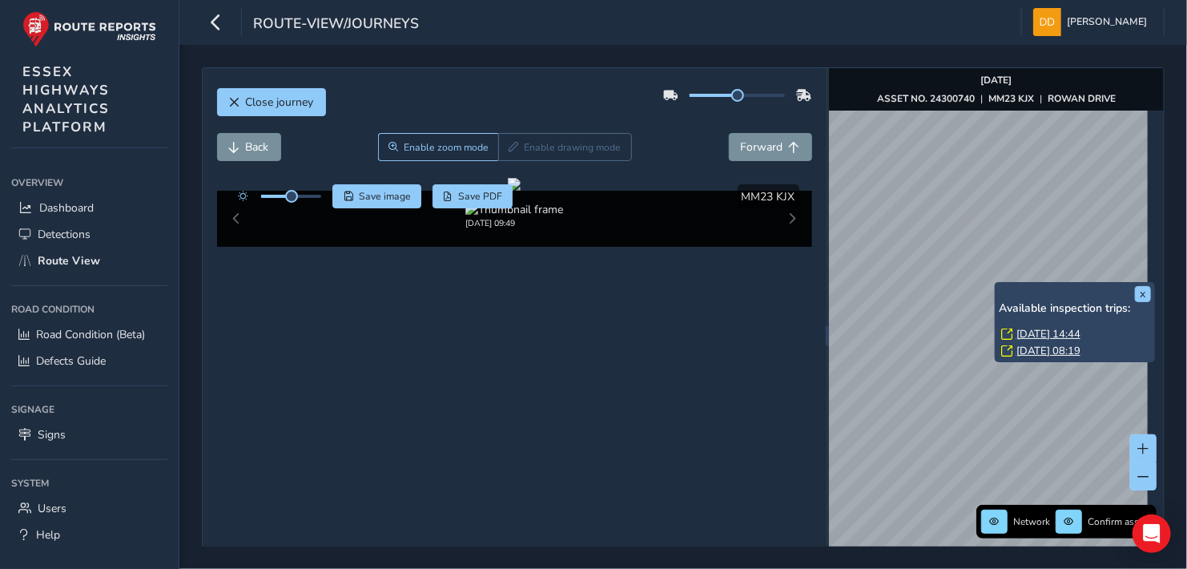
click at [995, 283] on div "x Available inspection trips: [GEOGRAPHIC_DATA][DATE] 14:44 [DATE] 08:19" at bounding box center [1075, 322] width 160 height 80
click at [1031, 331] on link "[DATE] 14:44" at bounding box center [1048, 334] width 64 height 14
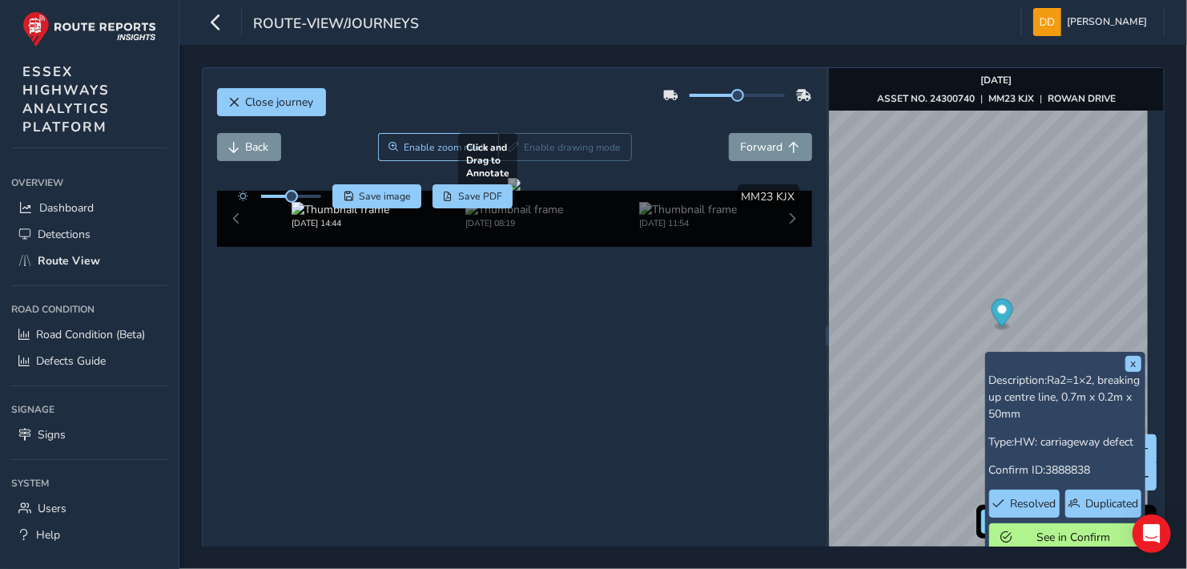
drag, startPoint x: 553, startPoint y: 361, endPoint x: 693, endPoint y: 336, distance: 143.2
click at [520, 191] on div at bounding box center [514, 184] width 13 height 13
click at [508, 191] on div at bounding box center [514, 184] width 13 height 13
click at [757, 144] on span "Forward" at bounding box center [762, 146] width 42 height 15
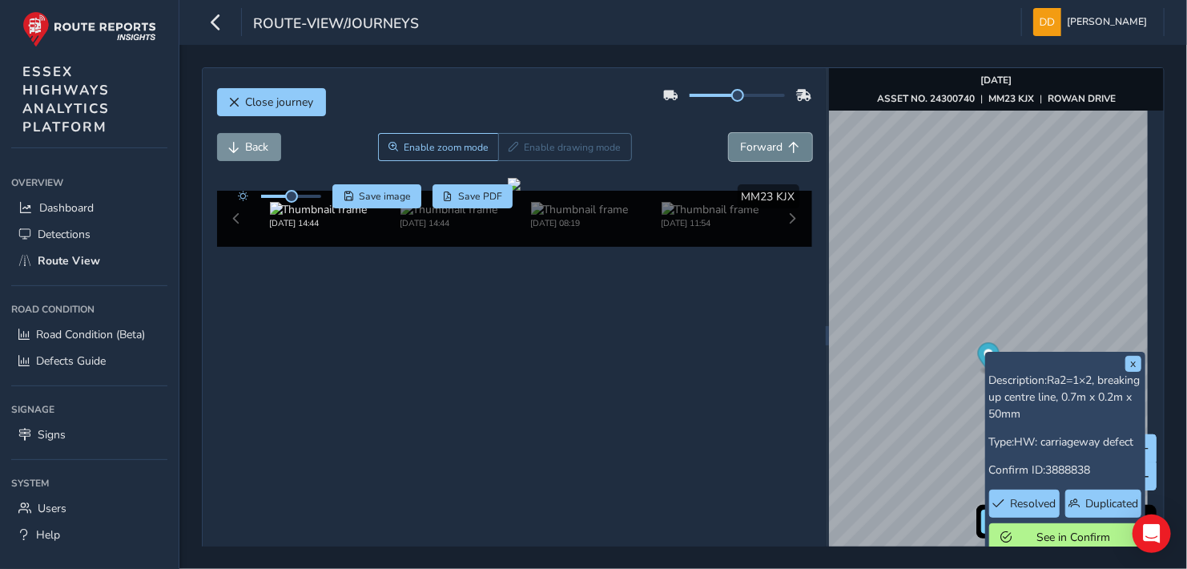
click at [753, 143] on span "Forward" at bounding box center [762, 146] width 42 height 15
click at [753, 142] on span "Forward" at bounding box center [762, 146] width 42 height 15
click at [755, 140] on span "Forward" at bounding box center [762, 146] width 42 height 15
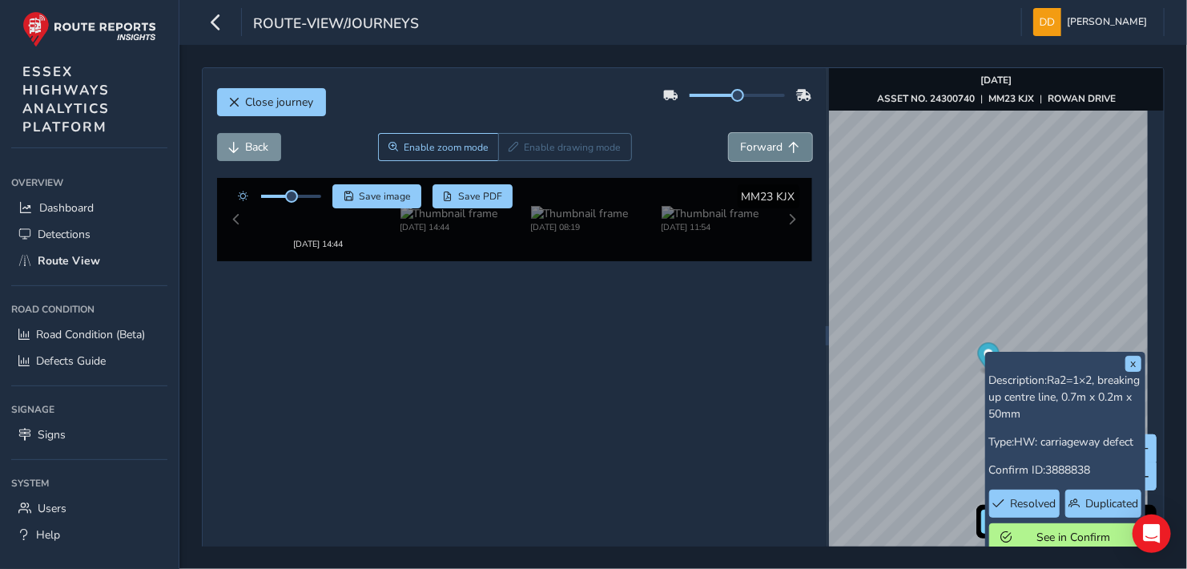
click at [761, 139] on span "Forward" at bounding box center [762, 146] width 42 height 15
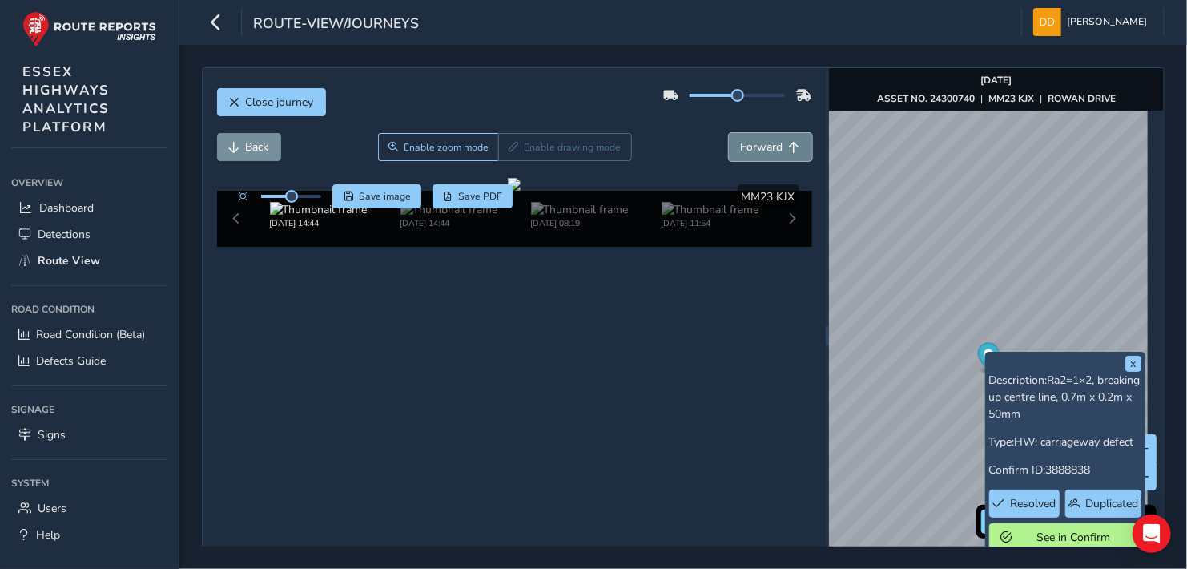
click at [762, 140] on span "Forward" at bounding box center [762, 146] width 42 height 15
click at [762, 141] on span "Forward" at bounding box center [762, 146] width 42 height 15
click at [230, 138] on button "Back" at bounding box center [249, 147] width 64 height 28
click at [231, 137] on button "Back" at bounding box center [249, 147] width 64 height 28
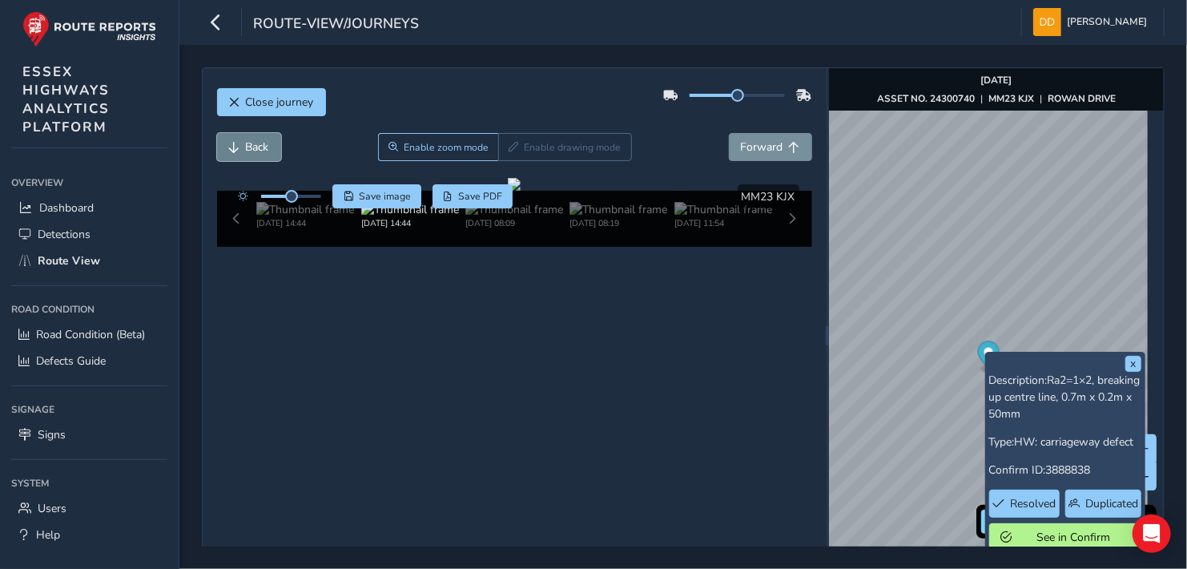
click at [231, 137] on button "Back" at bounding box center [249, 147] width 64 height 28
click at [233, 138] on button "Back" at bounding box center [249, 147] width 64 height 28
click at [234, 139] on button "Back" at bounding box center [249, 147] width 64 height 28
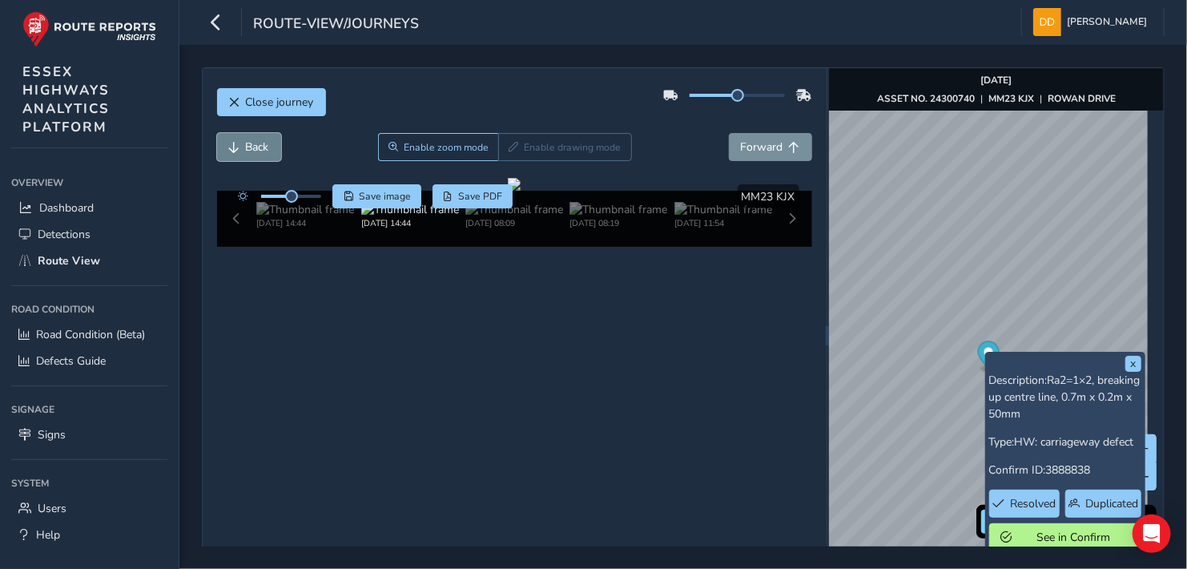
click at [234, 139] on button "Back" at bounding box center [249, 147] width 64 height 28
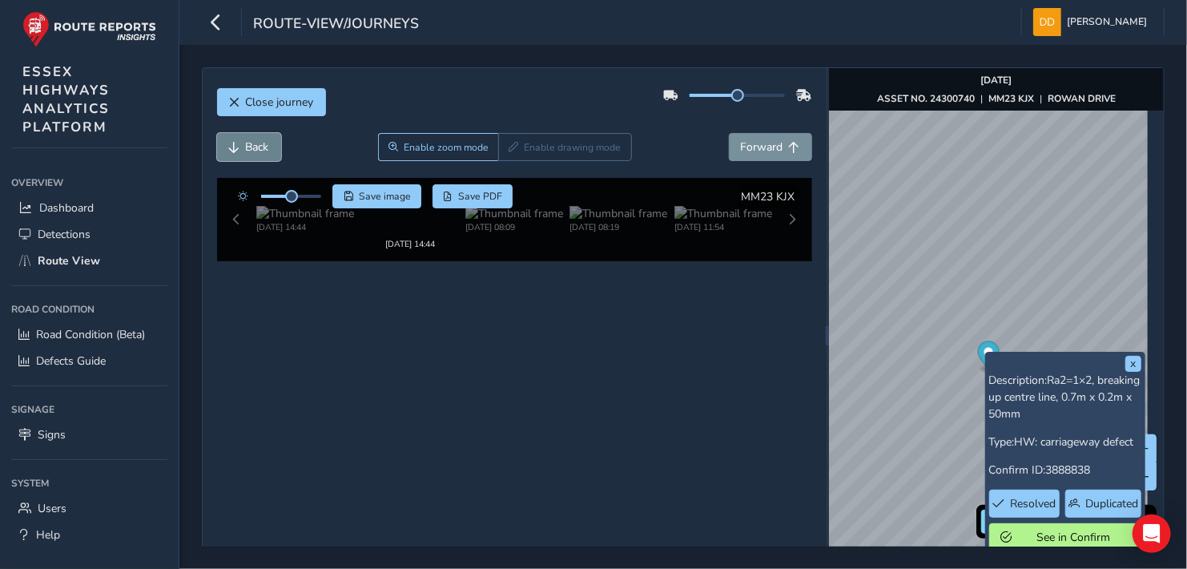
click at [234, 139] on button "Back" at bounding box center [249, 147] width 64 height 28
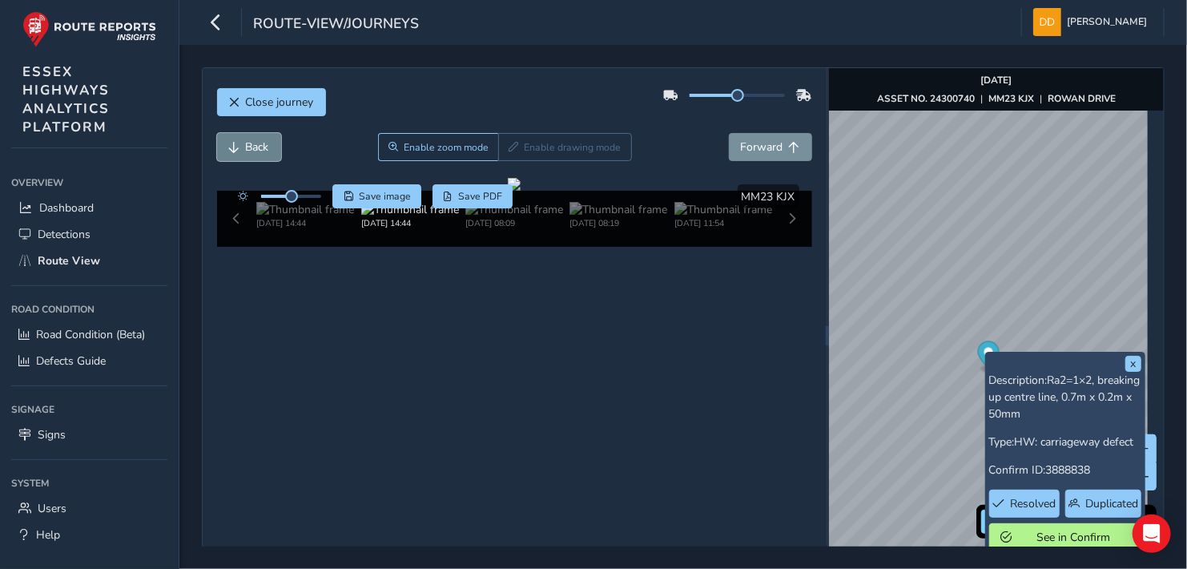
click at [235, 140] on button "Back" at bounding box center [249, 147] width 64 height 28
click at [235, 142] on span "Back" at bounding box center [234, 147] width 11 height 11
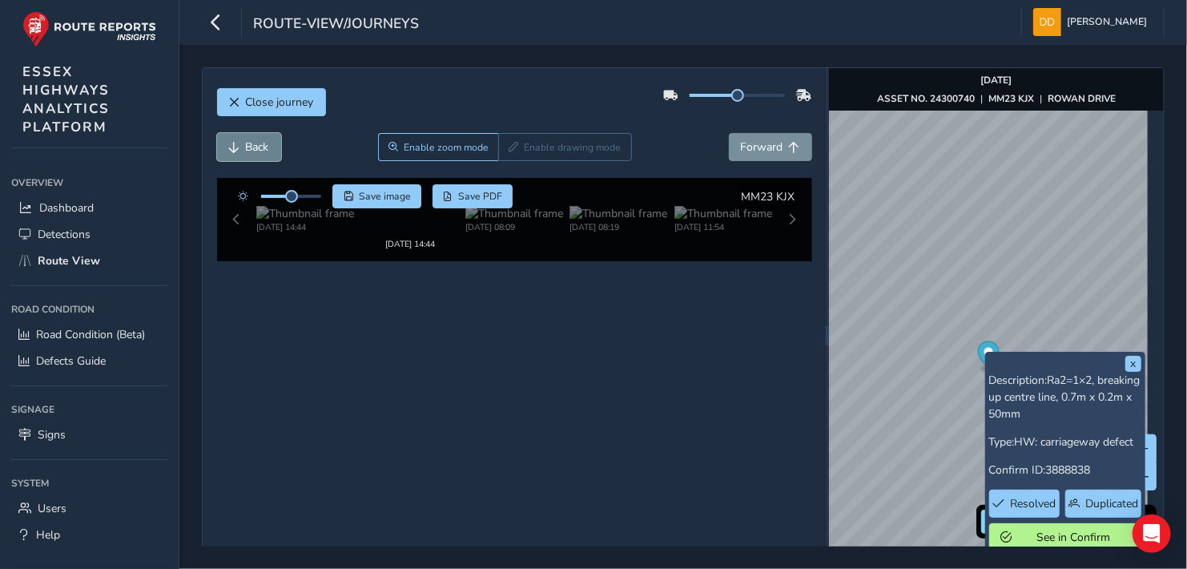
click at [235, 142] on span "Back" at bounding box center [234, 147] width 11 height 11
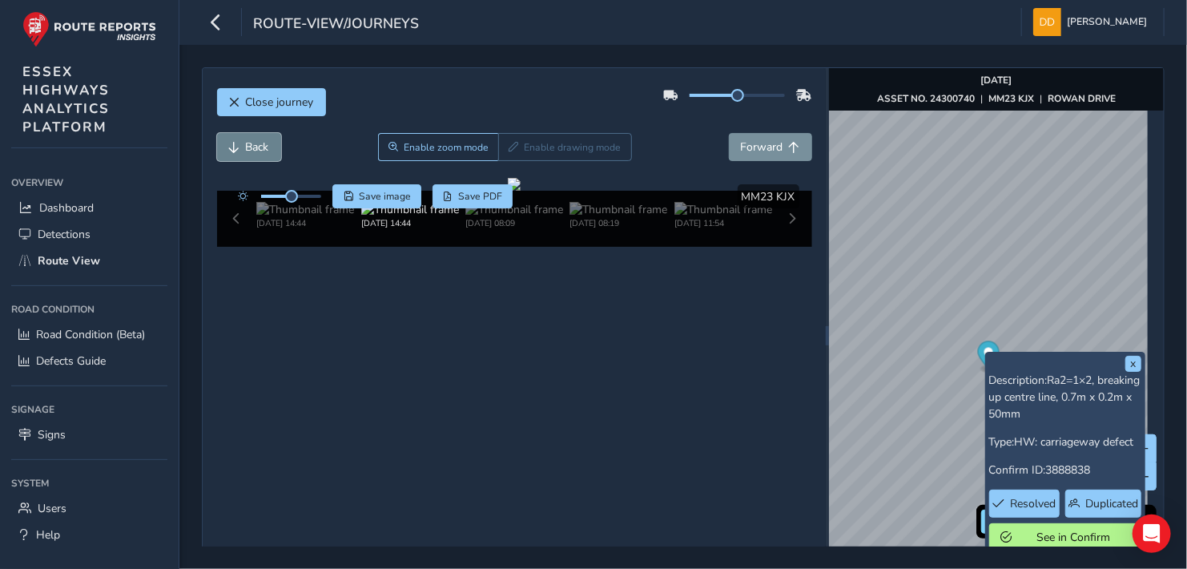
click at [235, 142] on span "Back" at bounding box center [234, 147] width 11 height 11
click at [247, 146] on span "Back" at bounding box center [257, 146] width 23 height 15
